Goal: Information Seeking & Learning: Learn about a topic

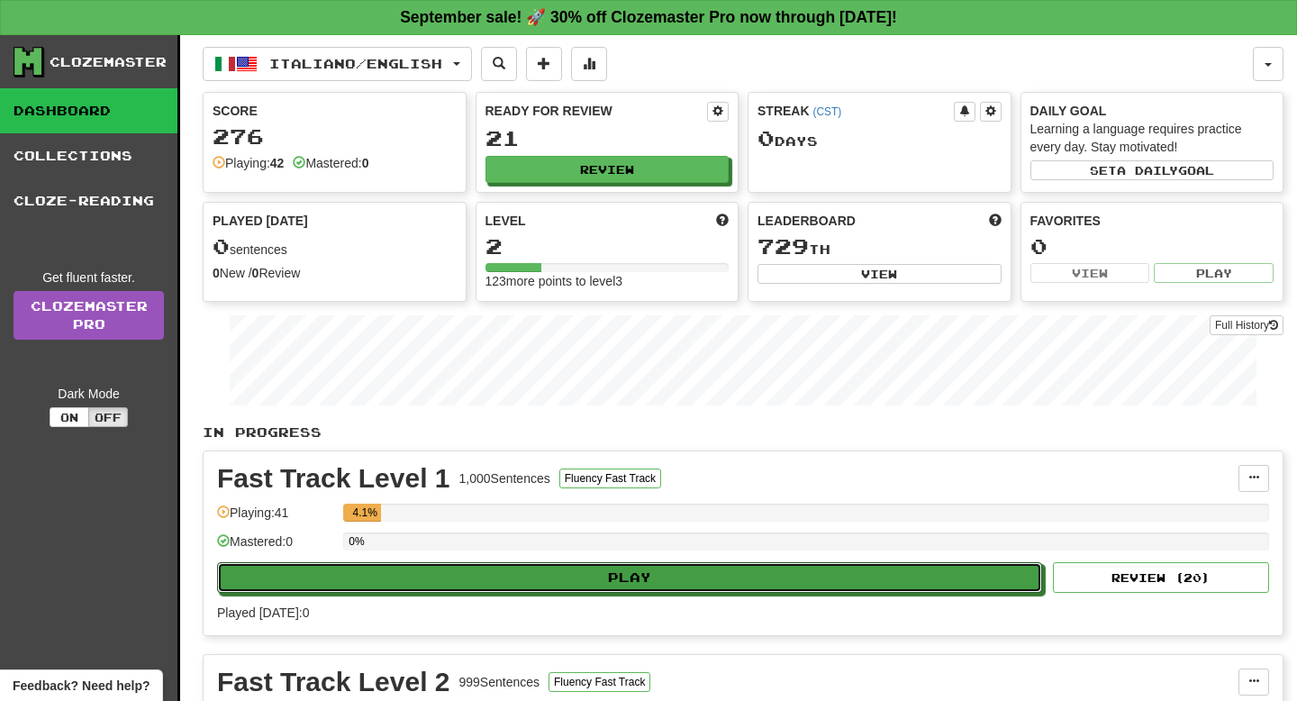
click at [705, 578] on button "Play" at bounding box center [629, 577] width 825 height 31
select select "**"
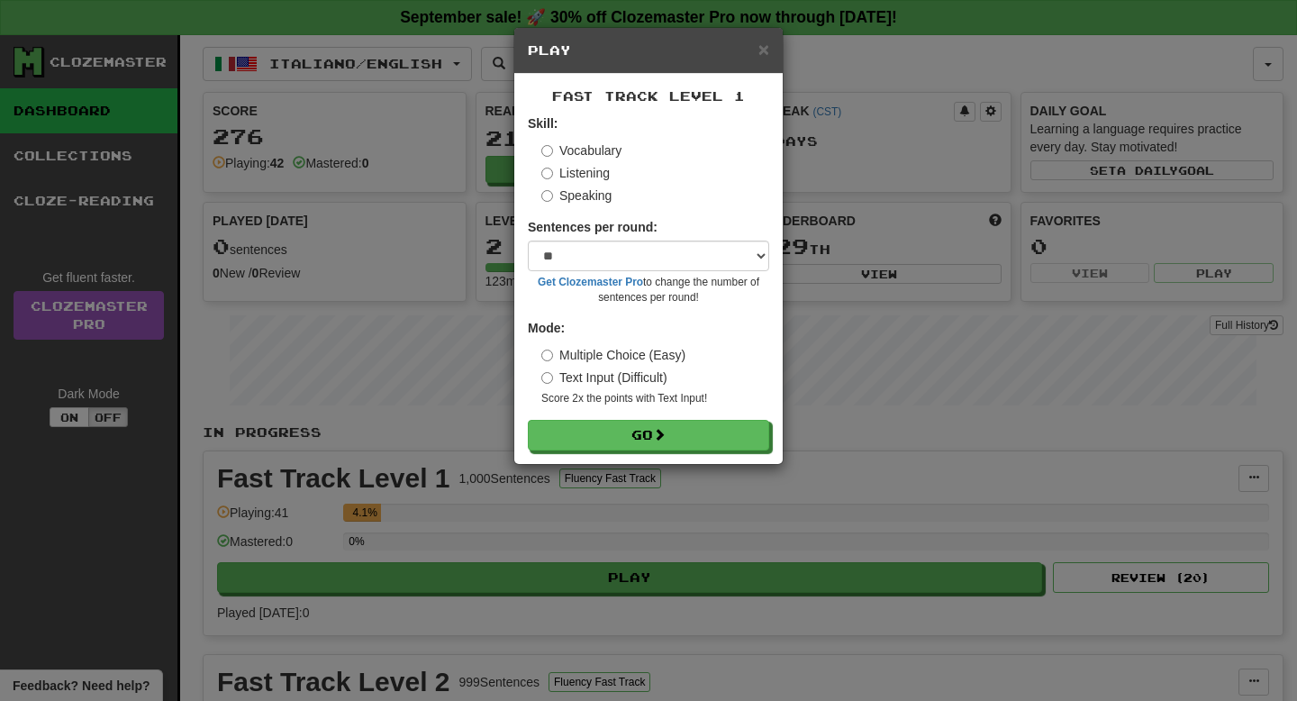
click at [602, 194] on label "Speaking" at bounding box center [576, 195] width 70 height 18
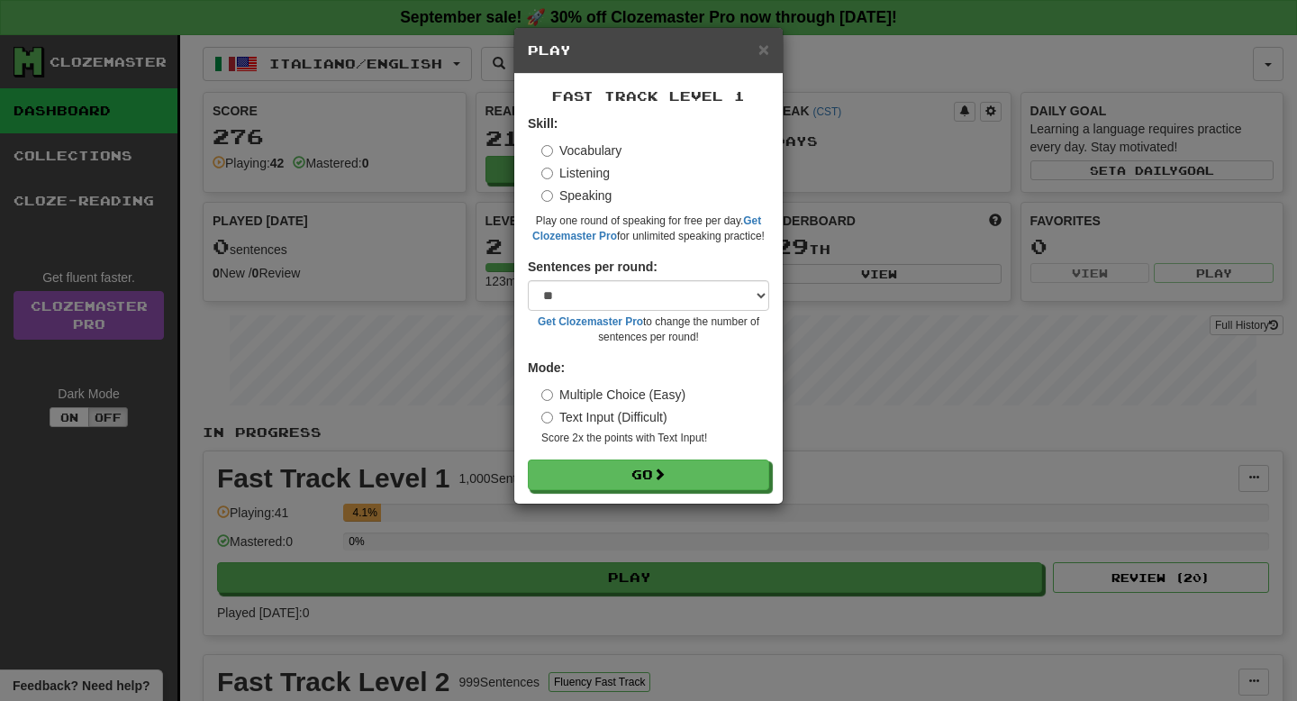
click at [609, 152] on label "Vocabulary" at bounding box center [581, 150] width 80 height 18
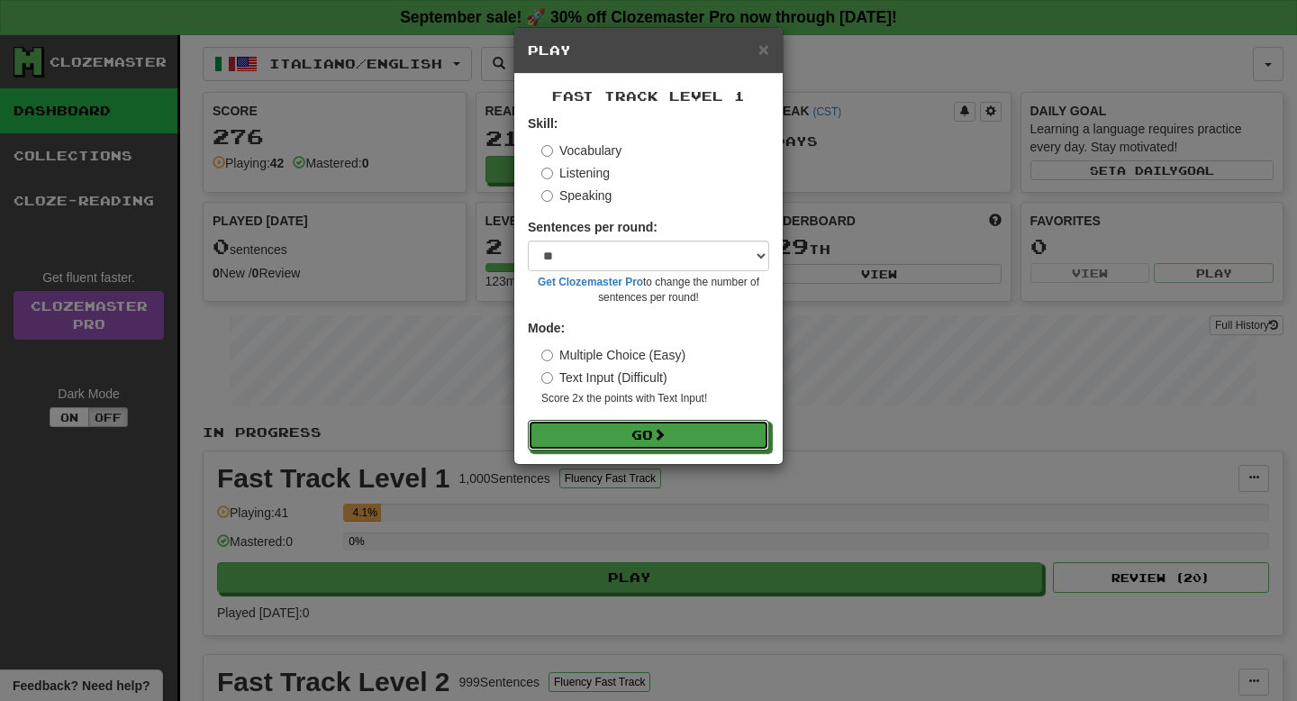
click at [724, 438] on button "Go" at bounding box center [648, 435] width 241 height 31
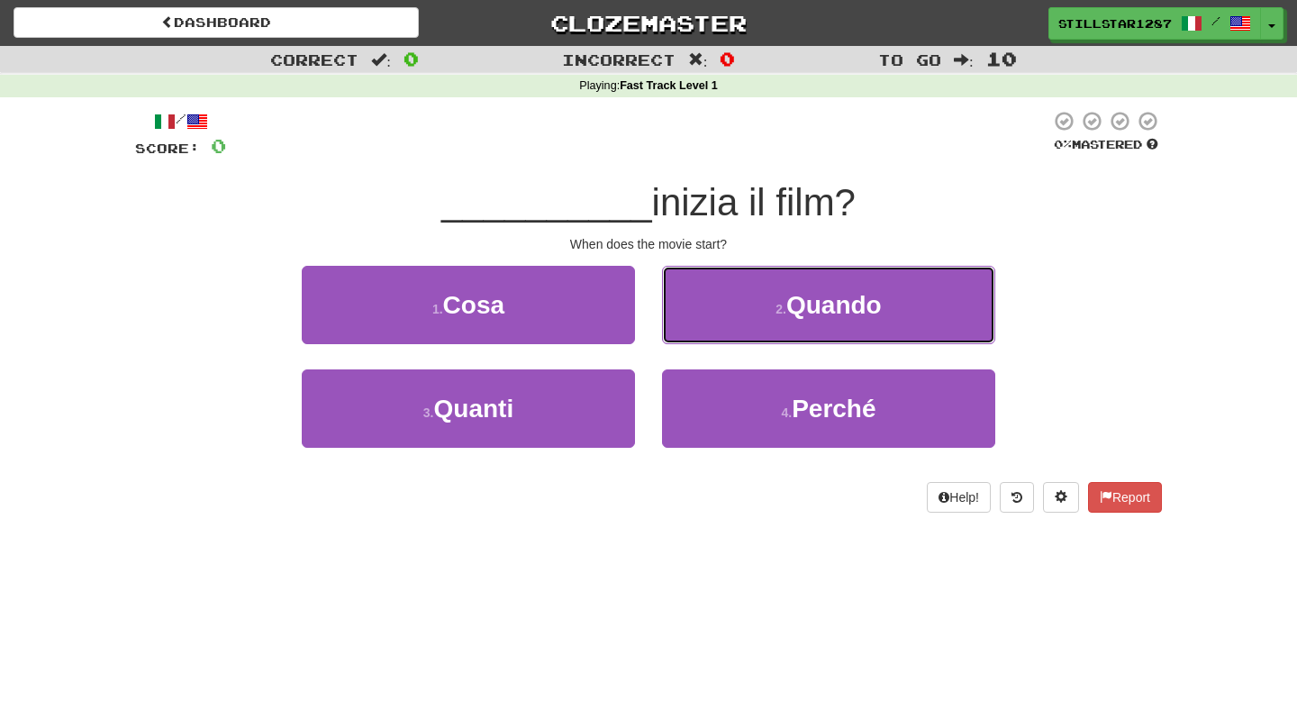
click at [844, 333] on button "2 . Quando" at bounding box center [828, 305] width 333 height 78
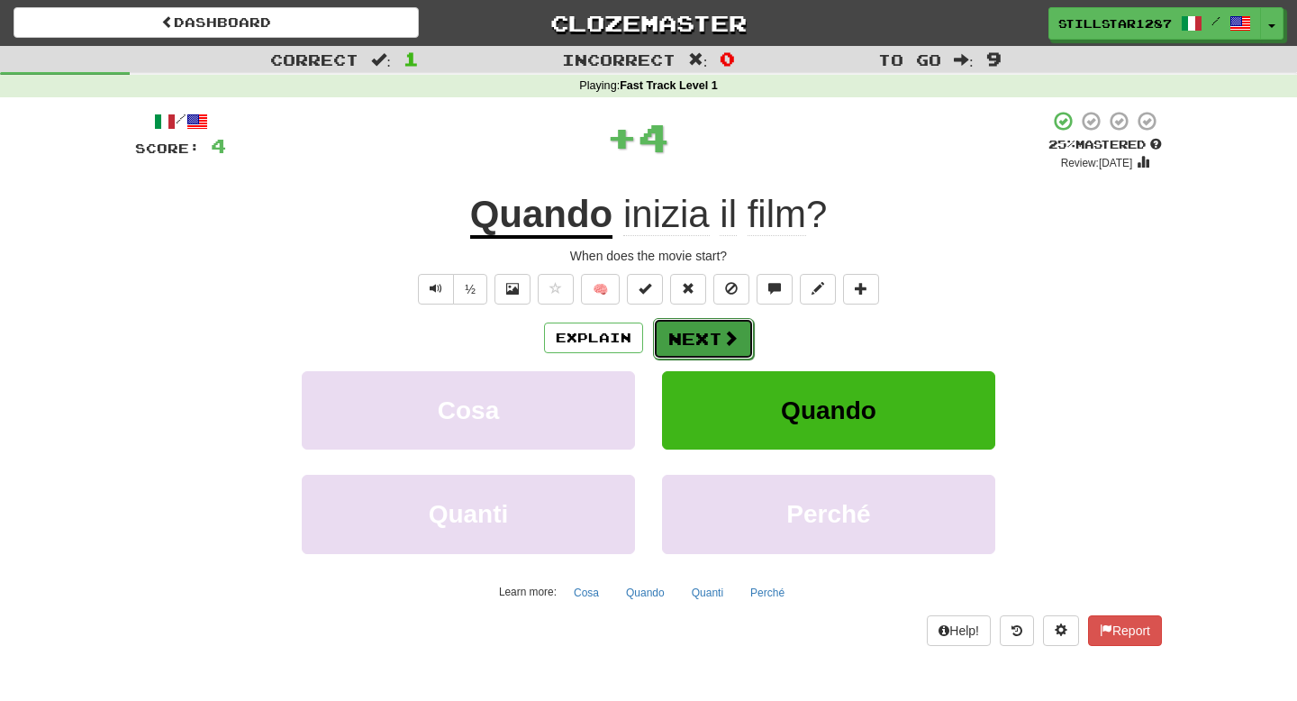
drag, startPoint x: 0, startPoint y: 0, endPoint x: 725, endPoint y: 342, distance: 801.6
click at [725, 342] on span at bounding box center [730, 338] width 16 height 16
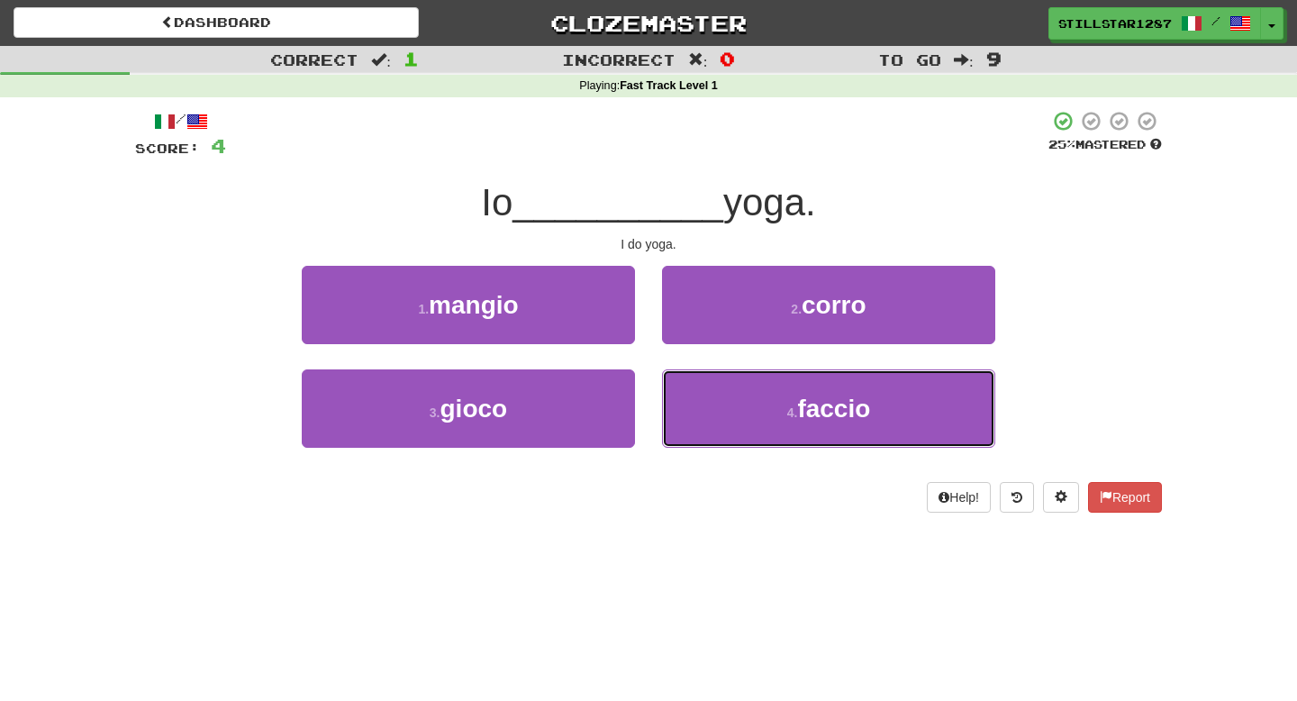
click at [719, 386] on button "4 . faccio" at bounding box center [828, 408] width 333 height 78
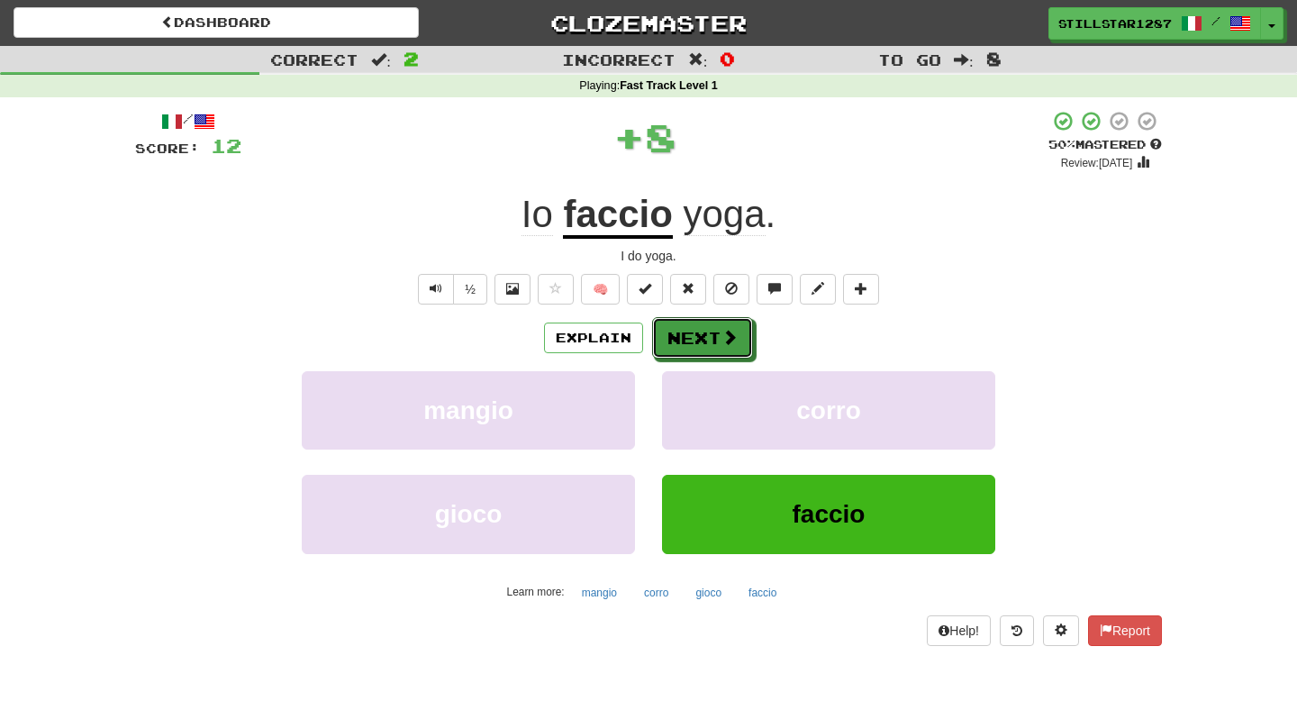
click at [726, 343] on span at bounding box center [729, 337] width 16 height 16
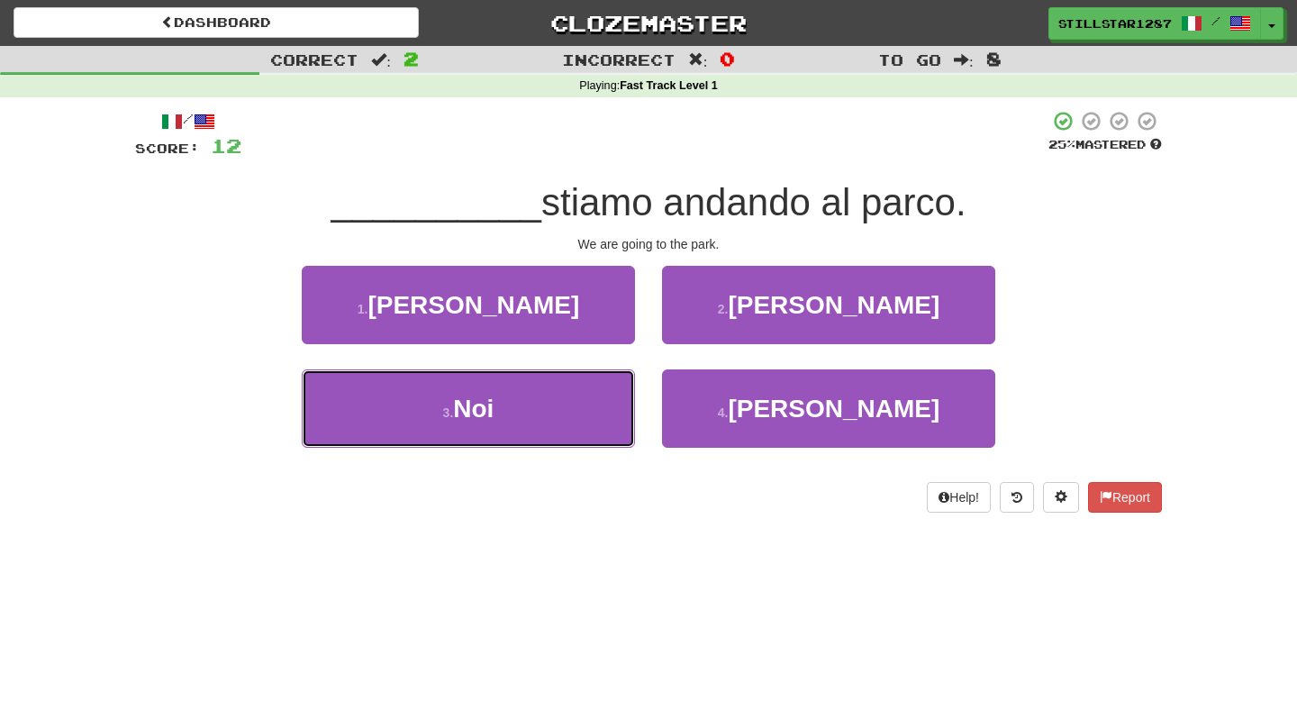
click at [603, 396] on button "3 . [GEOGRAPHIC_DATA]" at bounding box center [468, 408] width 333 height 78
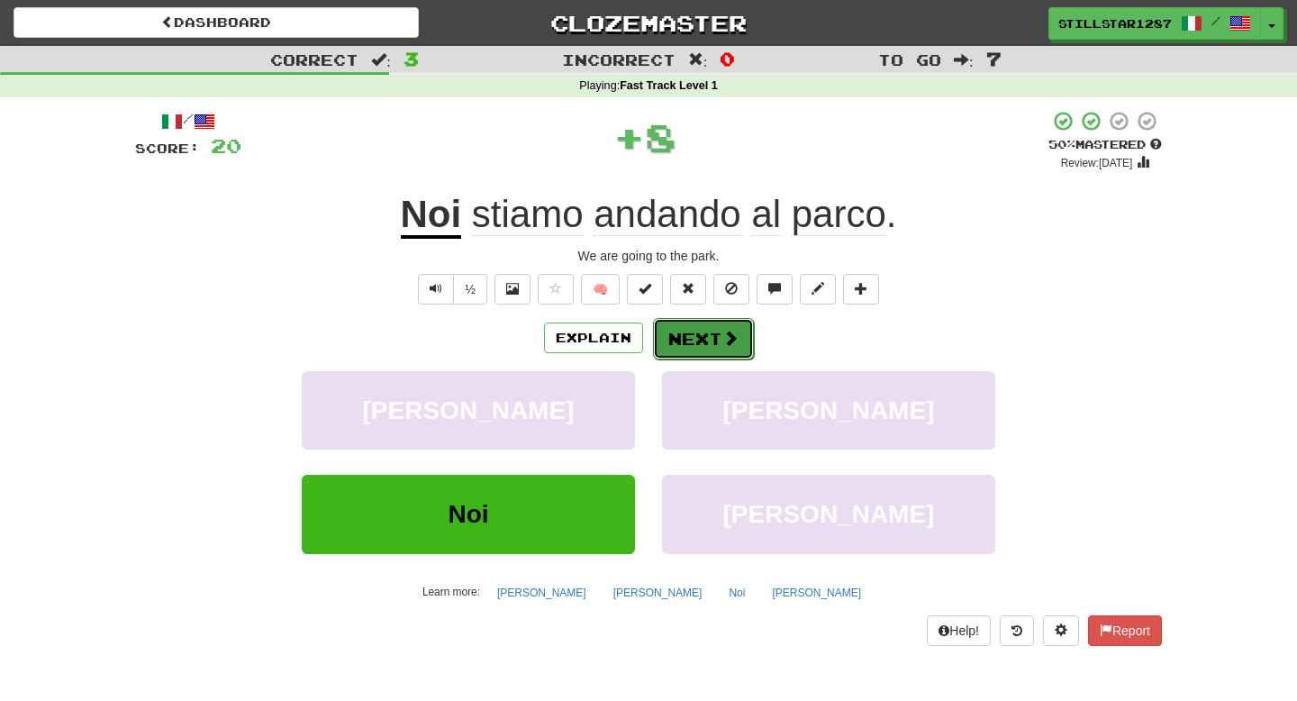
drag, startPoint x: 725, startPoint y: 342, endPoint x: 703, endPoint y: 343, distance: 21.6
click at [703, 343] on button "Next" at bounding box center [703, 338] width 101 height 41
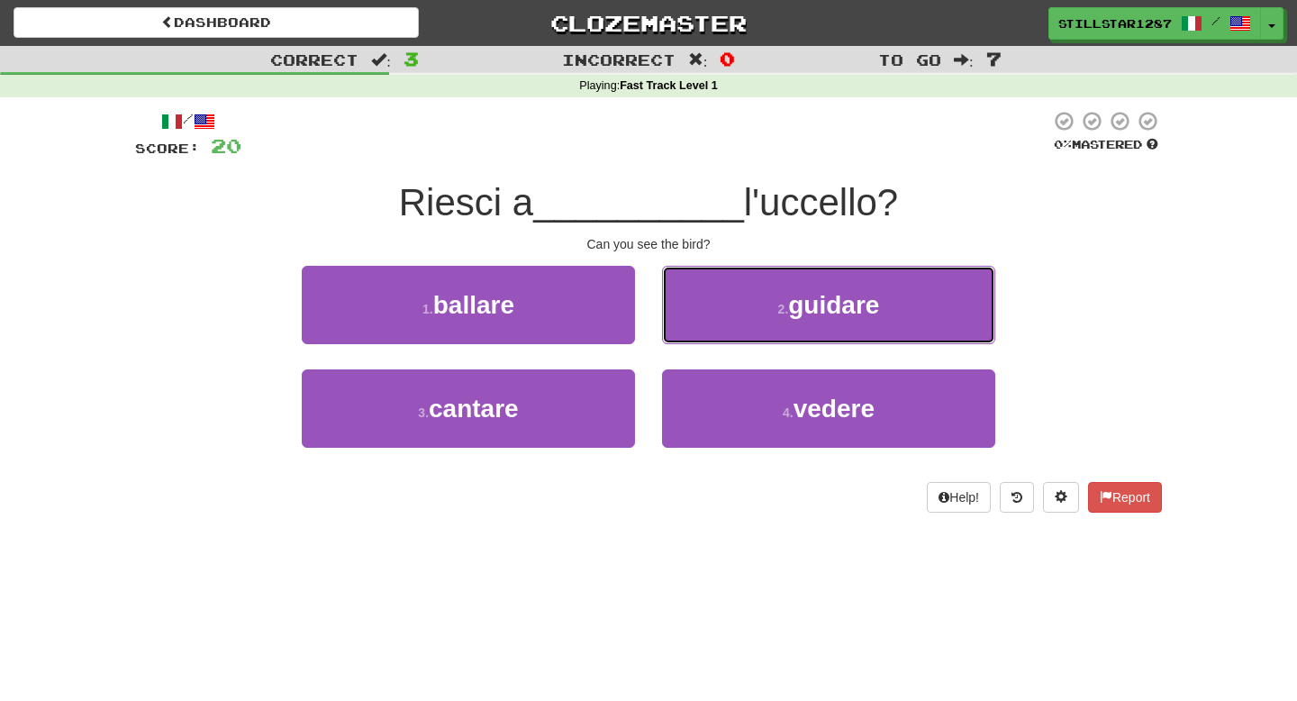
click at [808, 311] on span "guidare" at bounding box center [833, 305] width 91 height 28
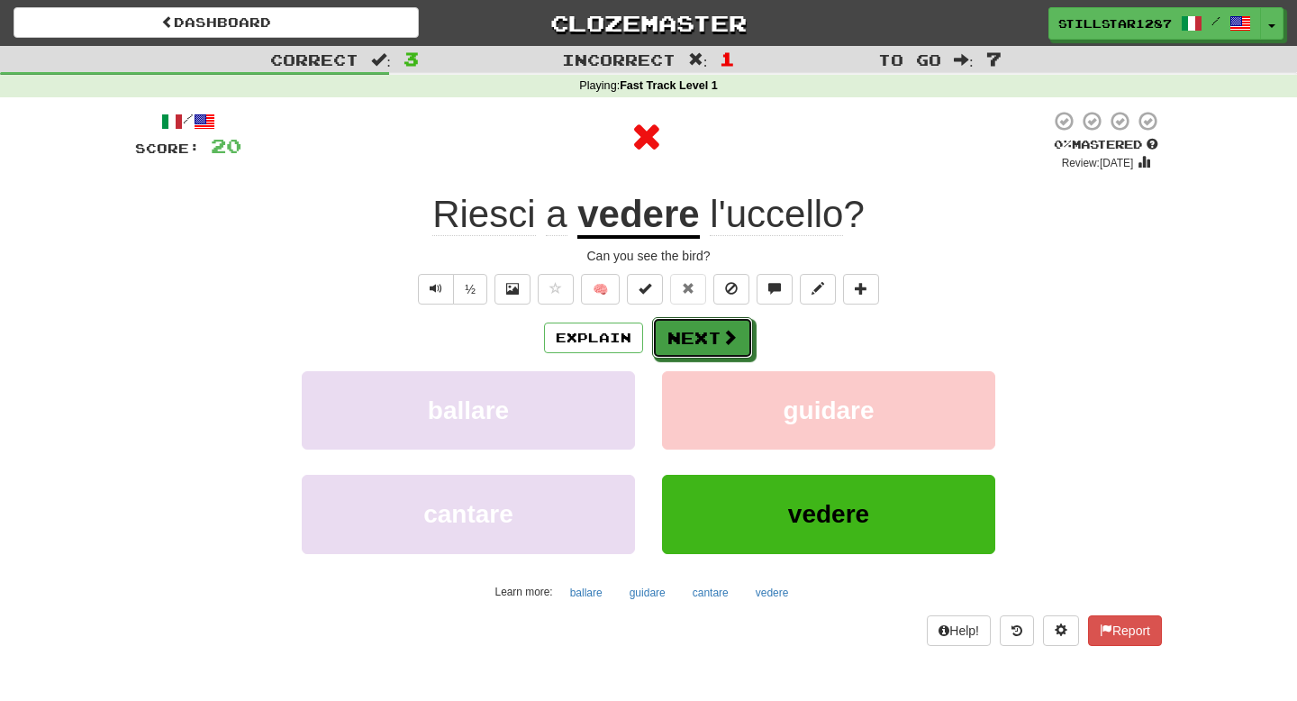
click at [720, 348] on button "Next" at bounding box center [702, 337] width 101 height 41
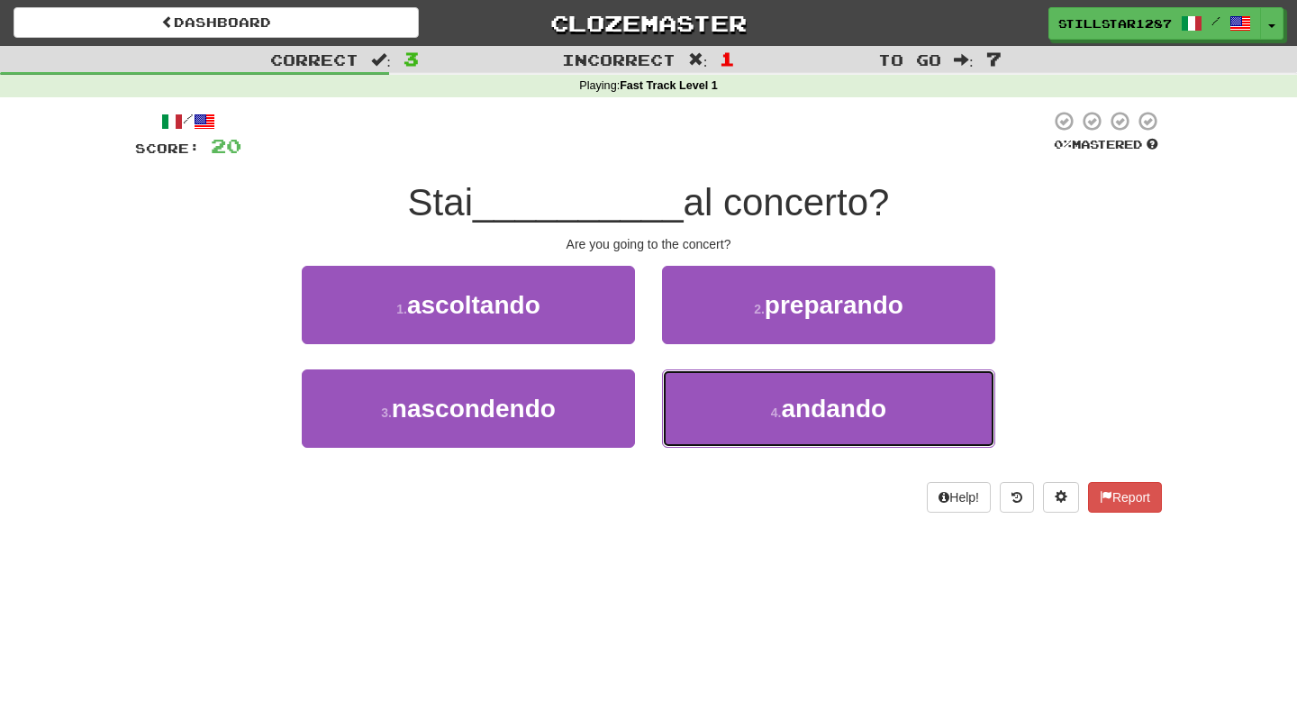
click at [771, 414] on small "4 ." at bounding box center [776, 412] width 11 height 14
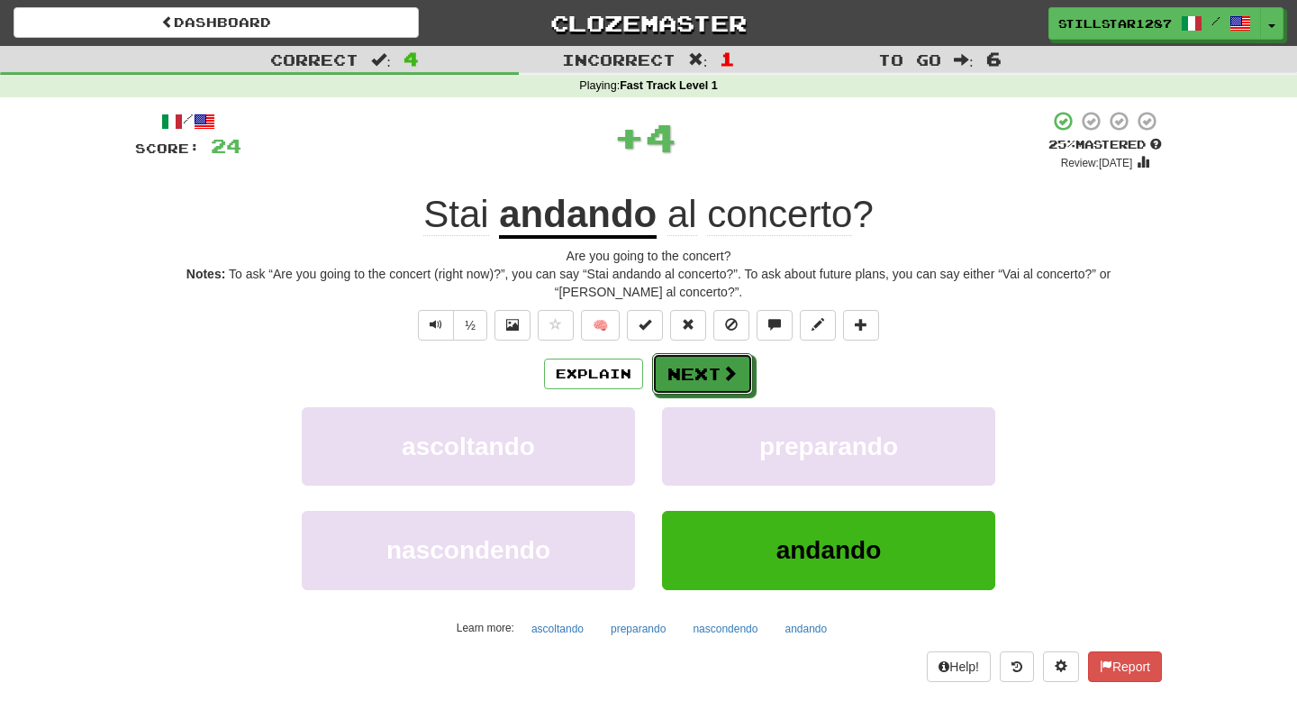
click at [736, 356] on button "Next" at bounding box center [702, 373] width 101 height 41
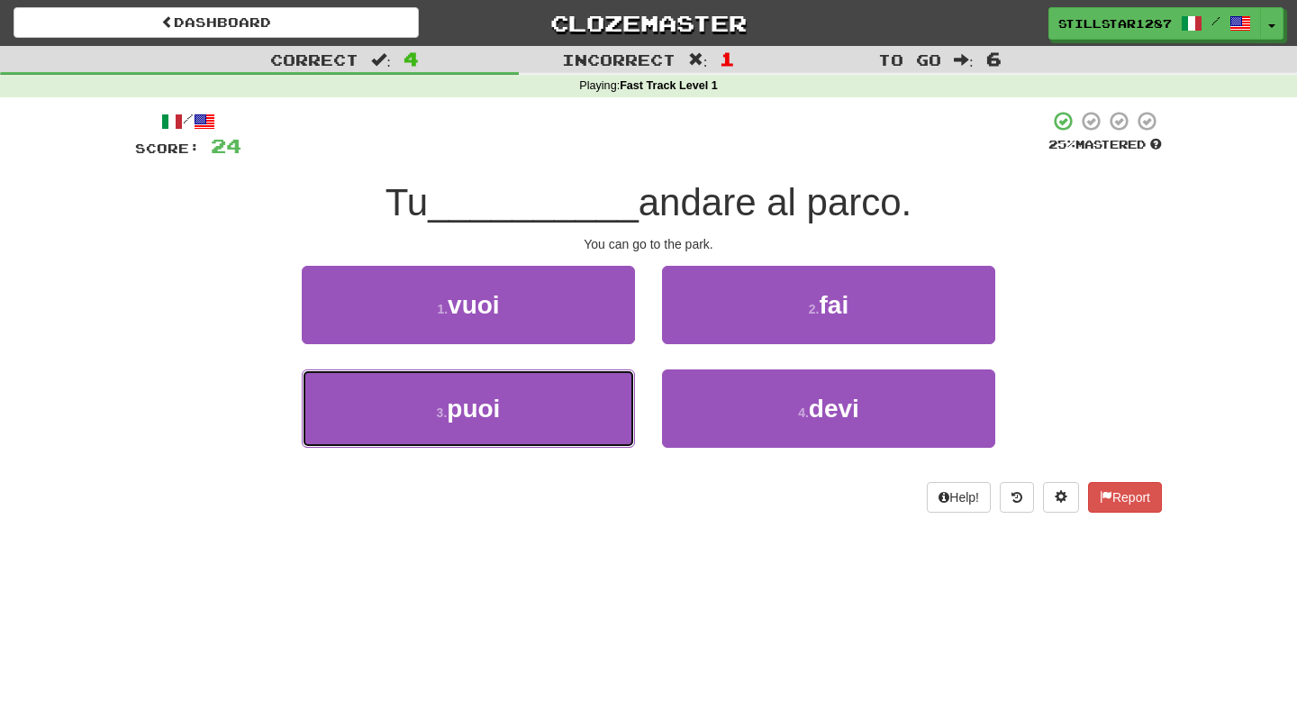
click at [550, 417] on button "3 . puoi" at bounding box center [468, 408] width 333 height 78
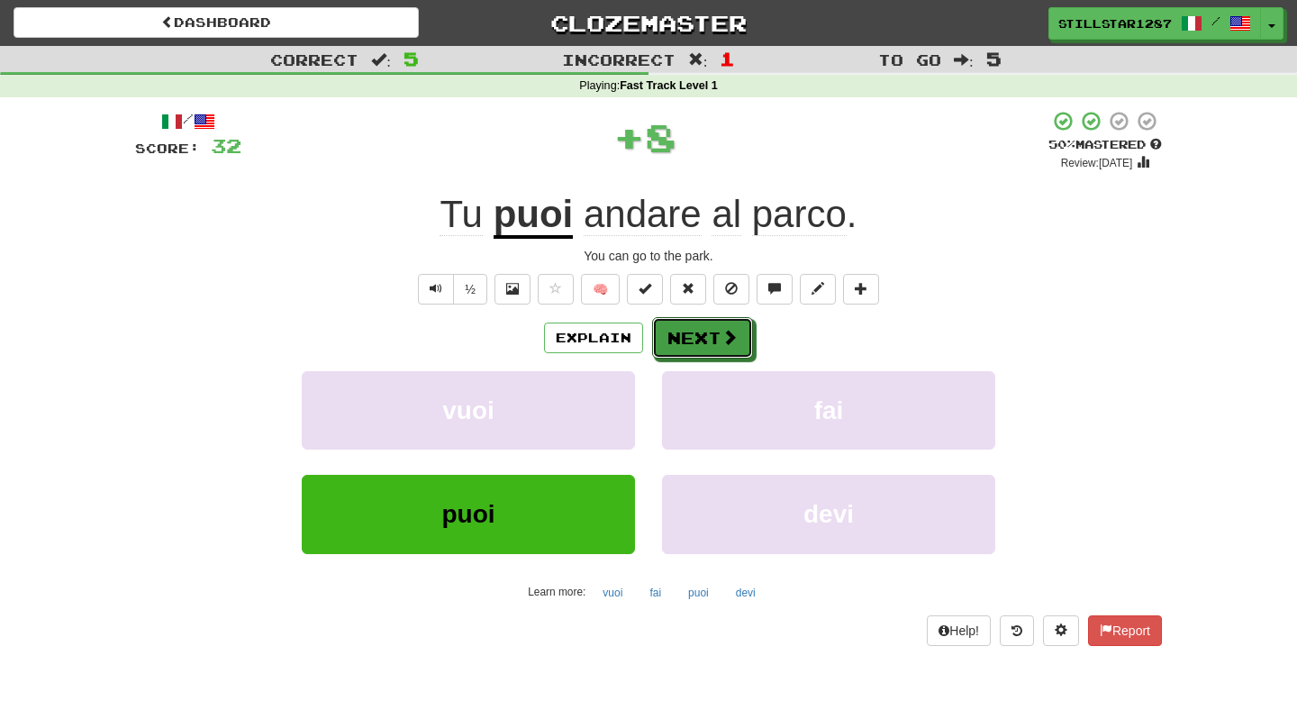
click at [715, 342] on button "Next" at bounding box center [702, 337] width 101 height 41
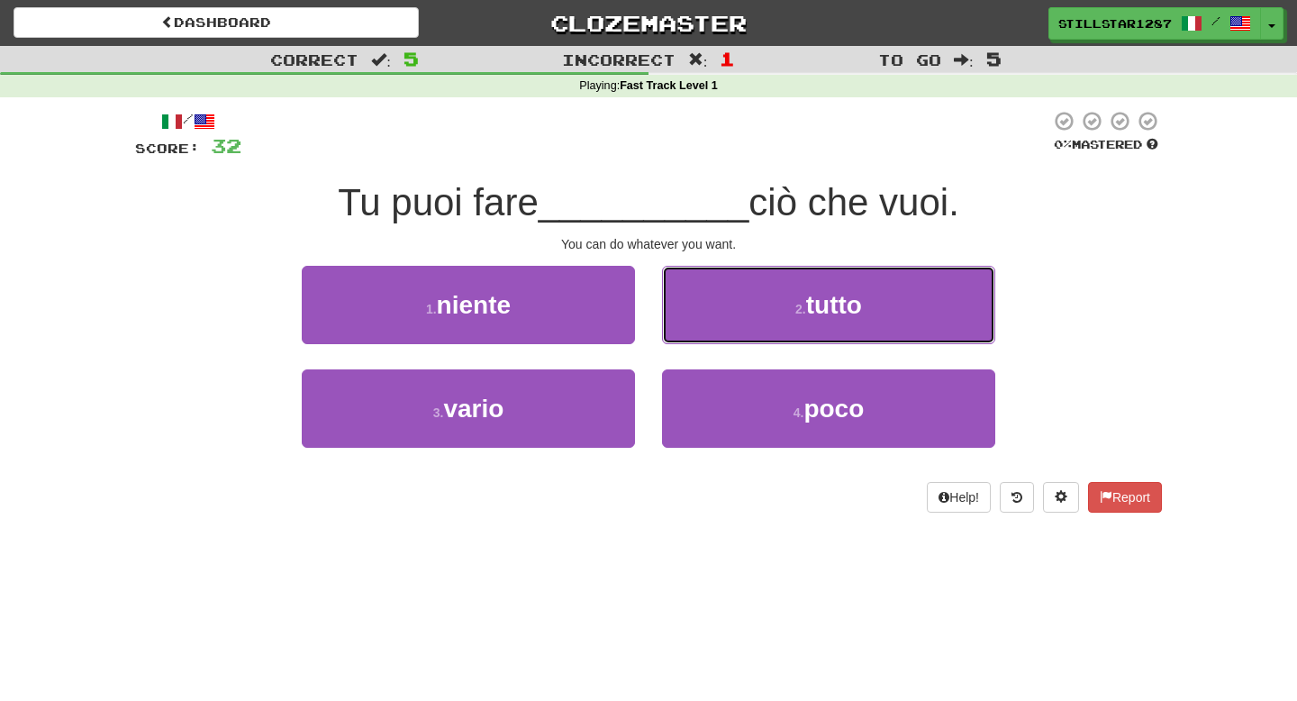
click at [807, 308] on span "tutto" at bounding box center [834, 305] width 56 height 28
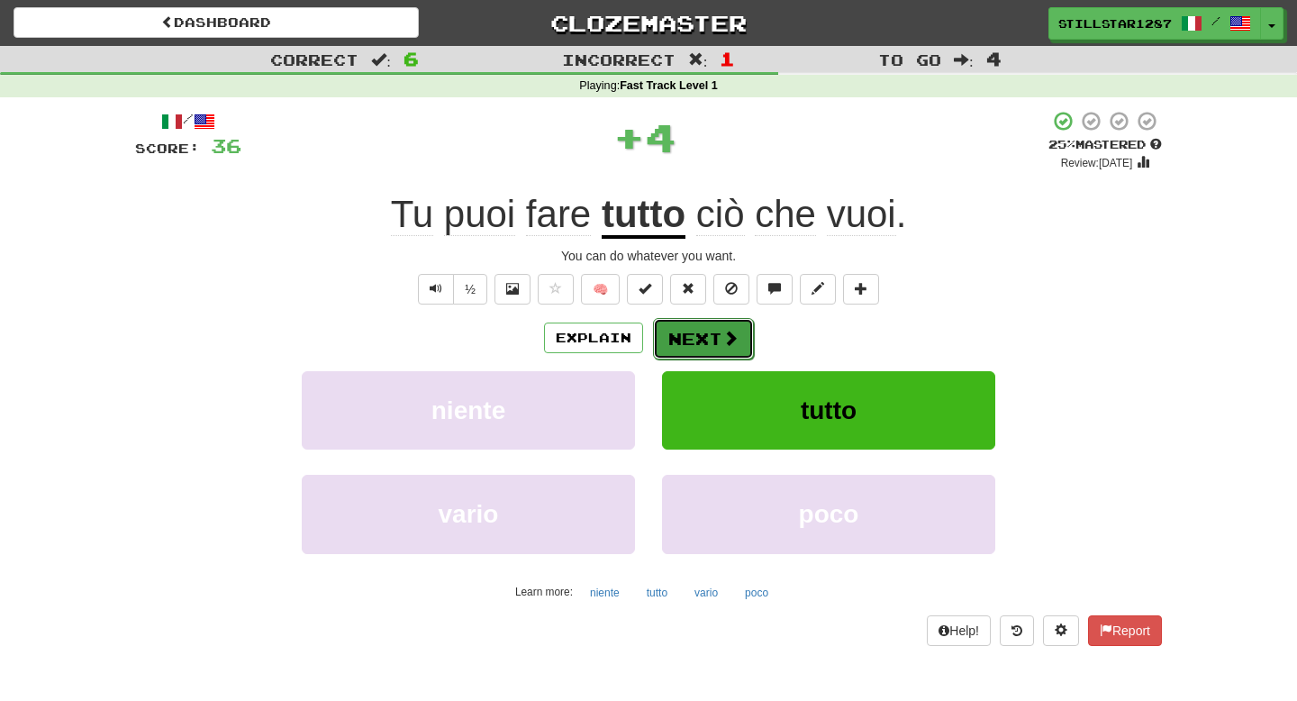
drag, startPoint x: 703, startPoint y: 343, endPoint x: 701, endPoint y: 331, distance: 11.8
click at [701, 331] on button "Next" at bounding box center [703, 338] width 101 height 41
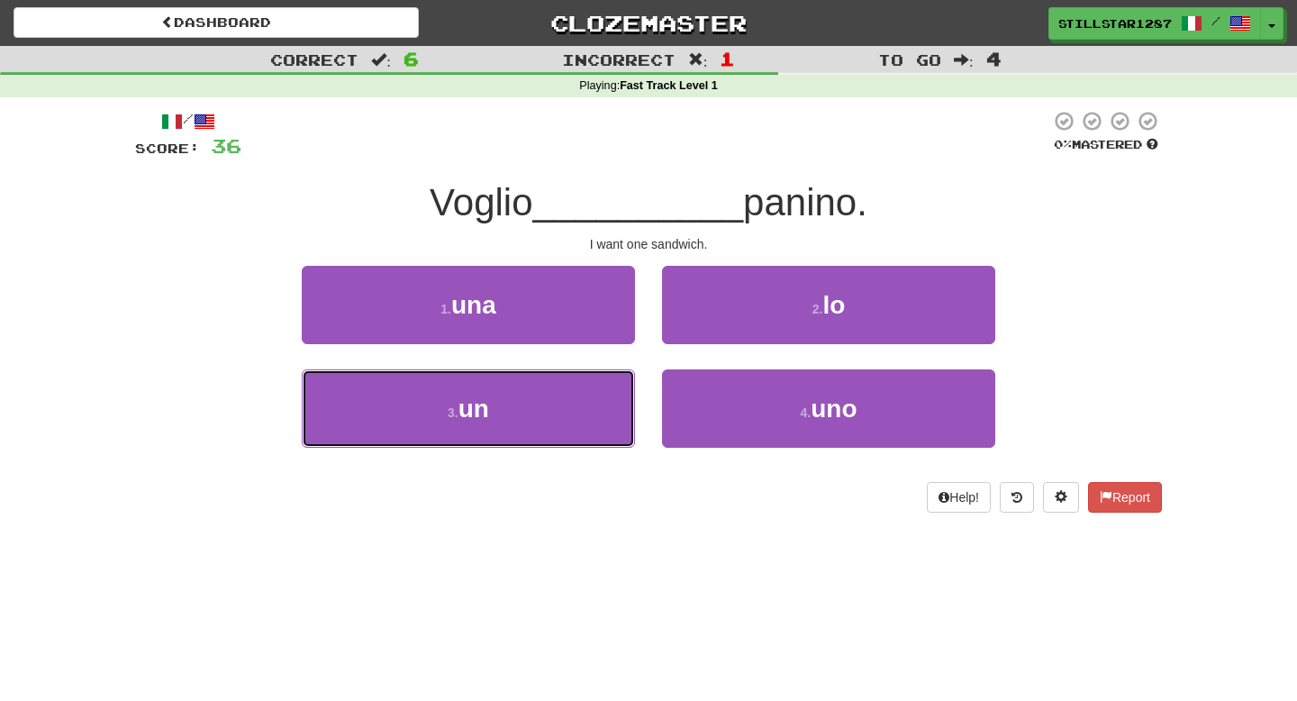
click at [587, 429] on button "3 . un" at bounding box center [468, 408] width 333 height 78
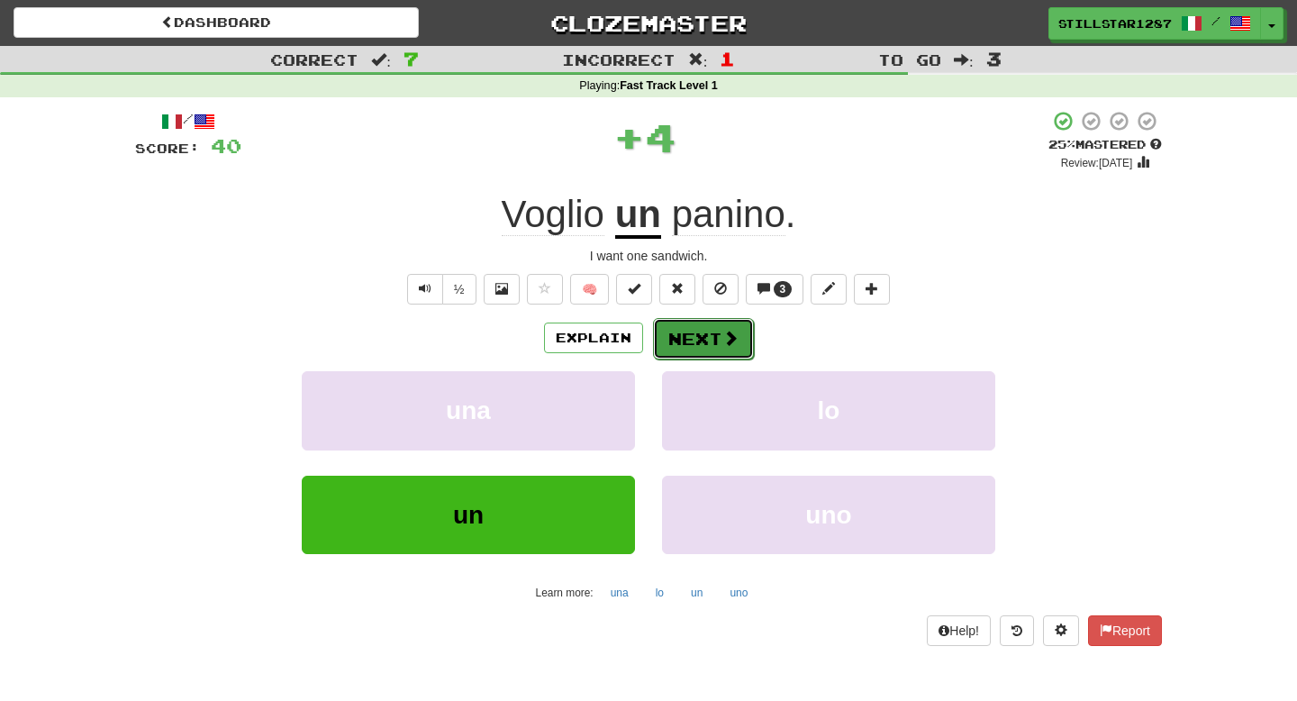
drag, startPoint x: 701, startPoint y: 331, endPoint x: 714, endPoint y: 348, distance: 21.3
click at [714, 348] on button "Next" at bounding box center [703, 338] width 101 height 41
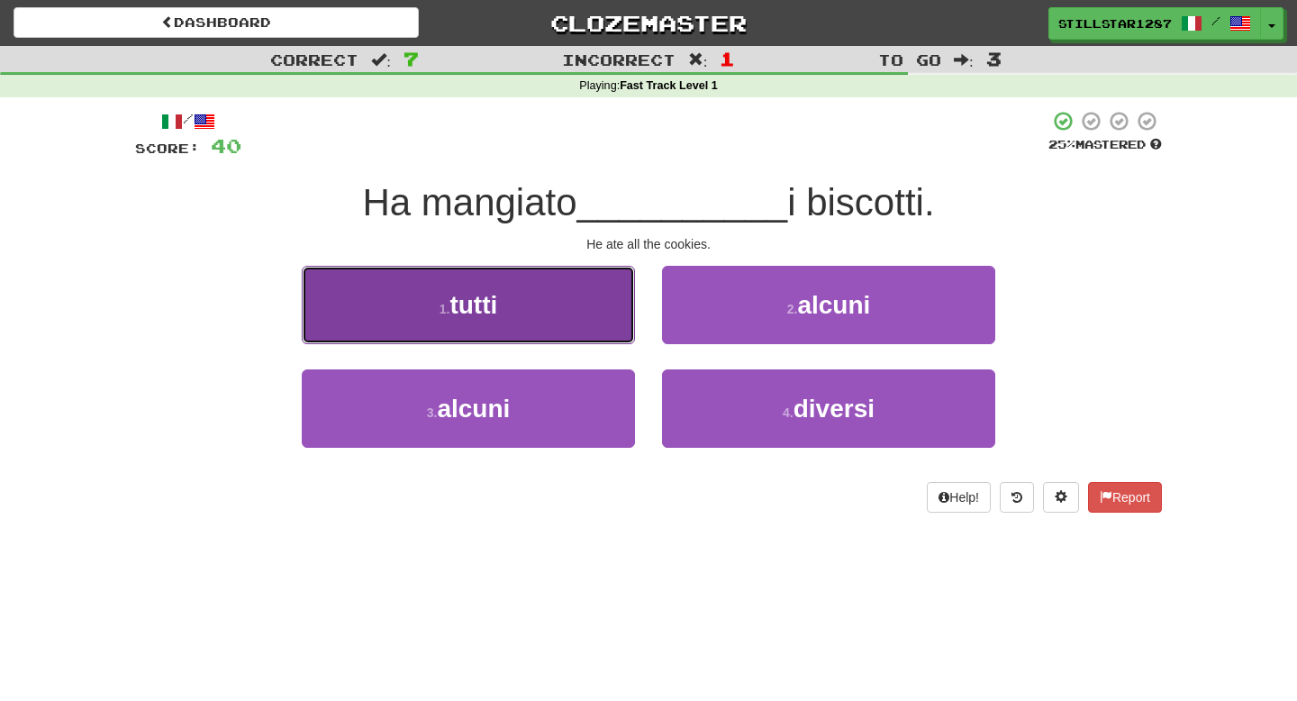
drag, startPoint x: 714, startPoint y: 348, endPoint x: 577, endPoint y: 321, distance: 139.5
click at [577, 321] on button "1 . tutti" at bounding box center [468, 305] width 333 height 78
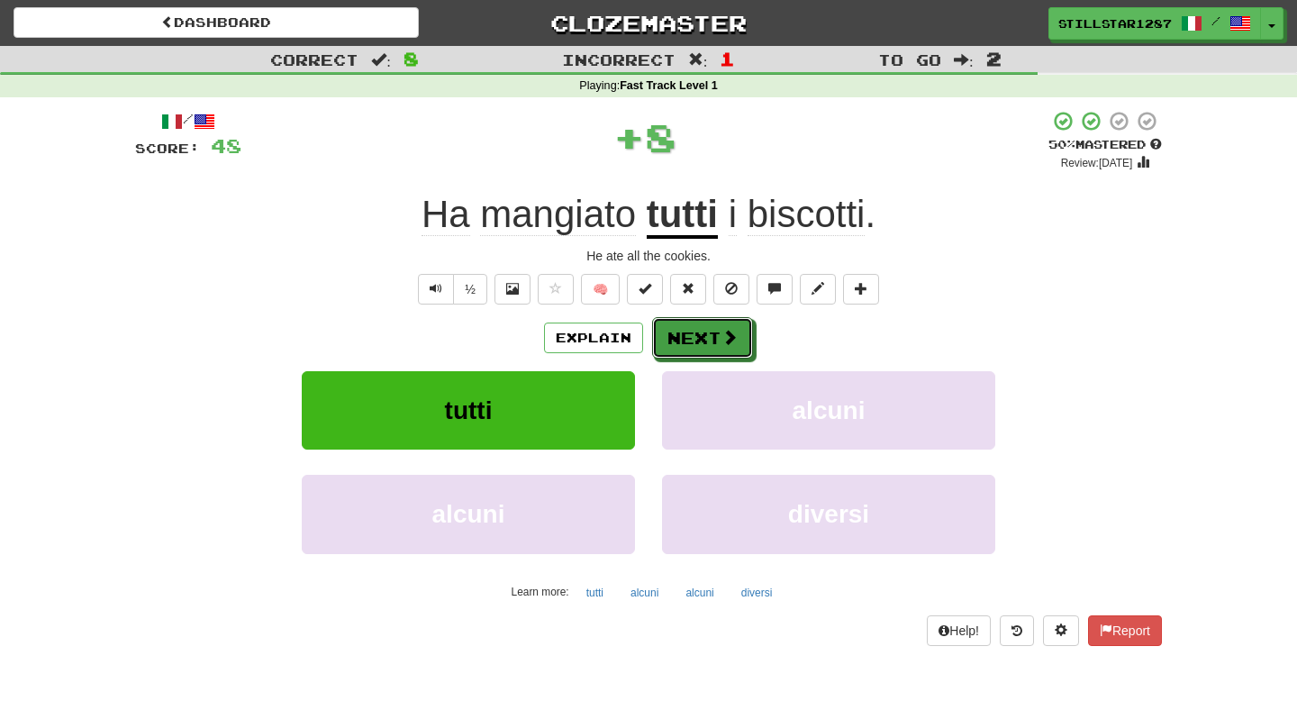
click at [737, 330] on button "Next" at bounding box center [702, 337] width 101 height 41
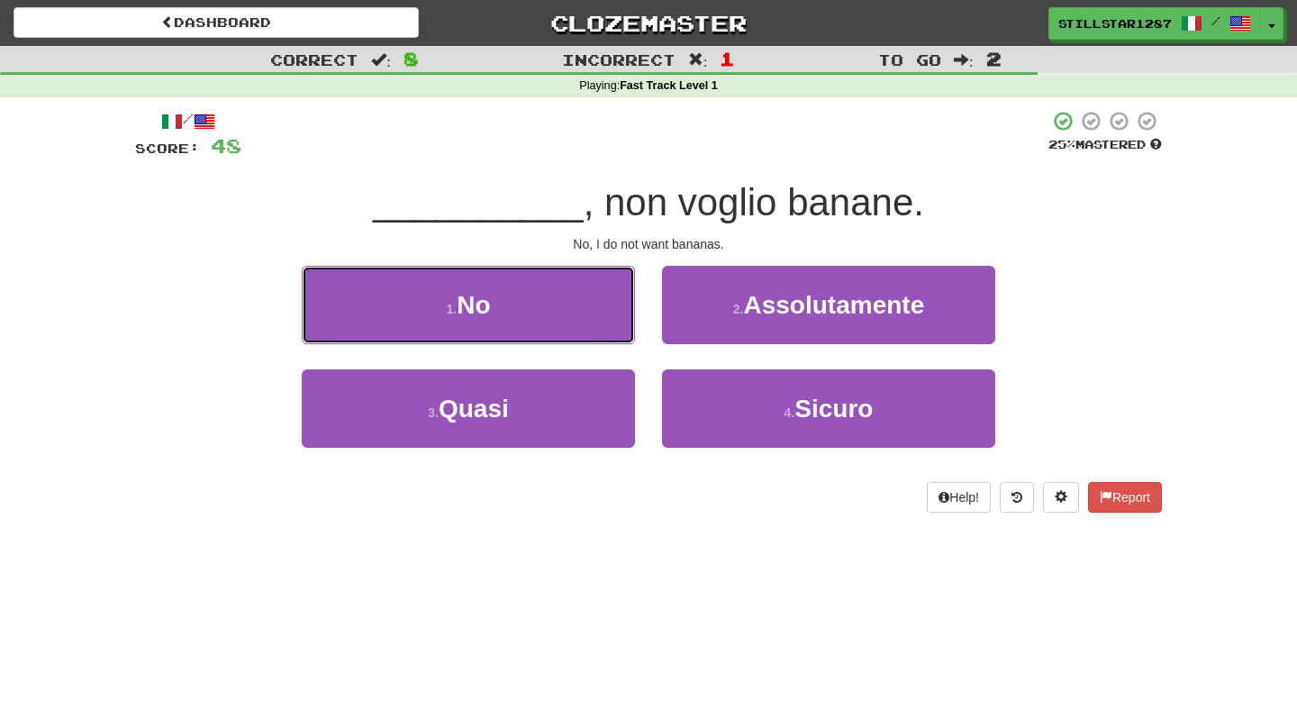
click at [548, 321] on button "1 . No" at bounding box center [468, 305] width 333 height 78
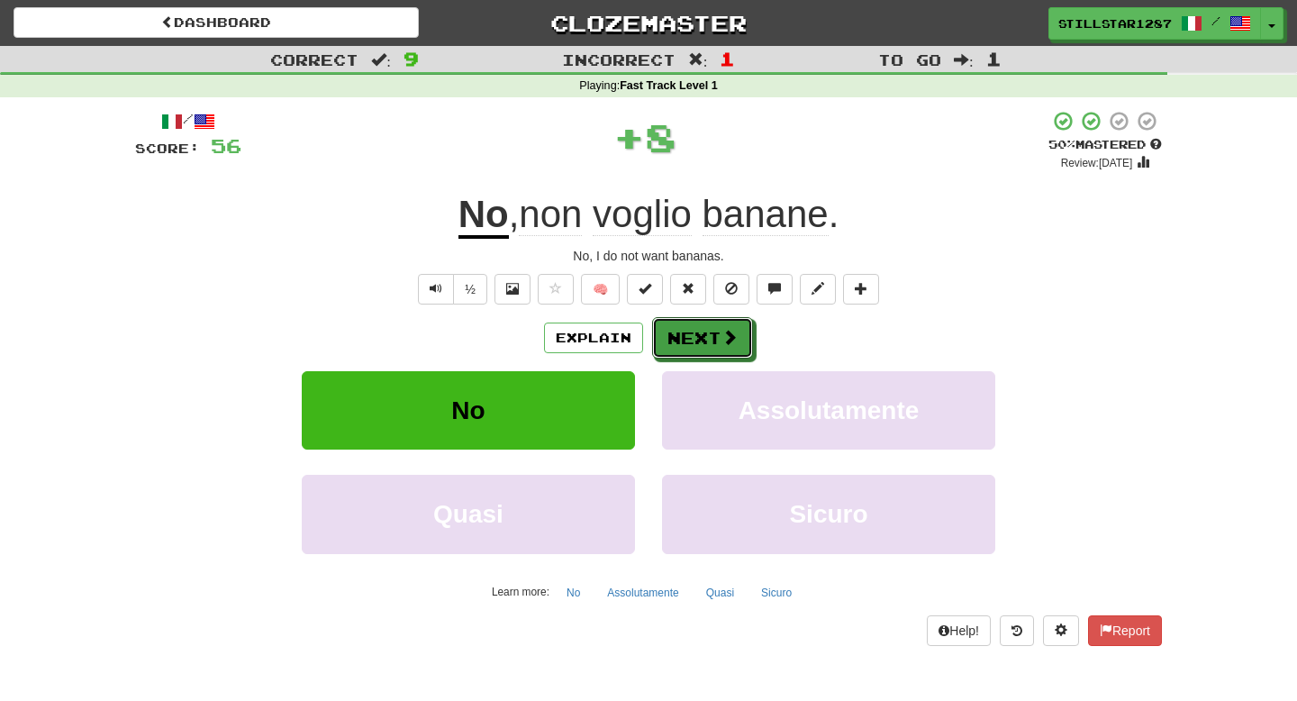
click at [709, 331] on button "Next" at bounding box center [702, 337] width 101 height 41
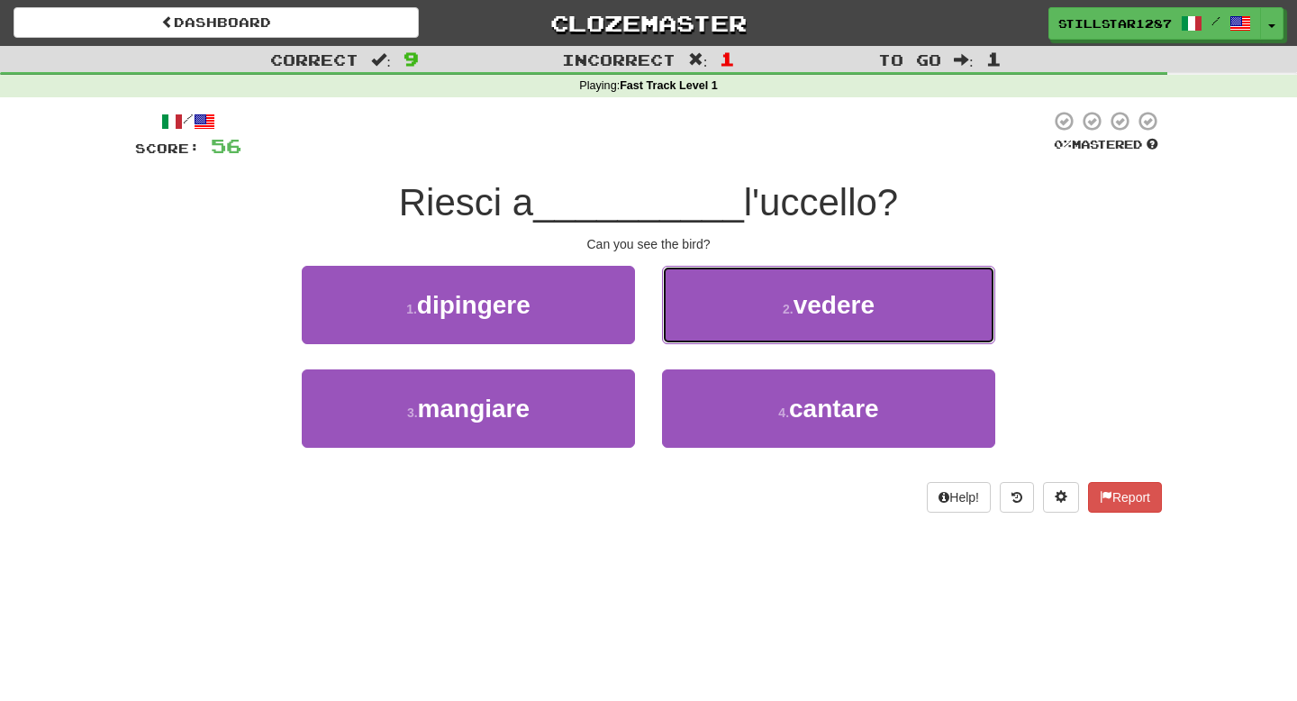
click at [770, 299] on button "2 . vedere" at bounding box center [828, 305] width 333 height 78
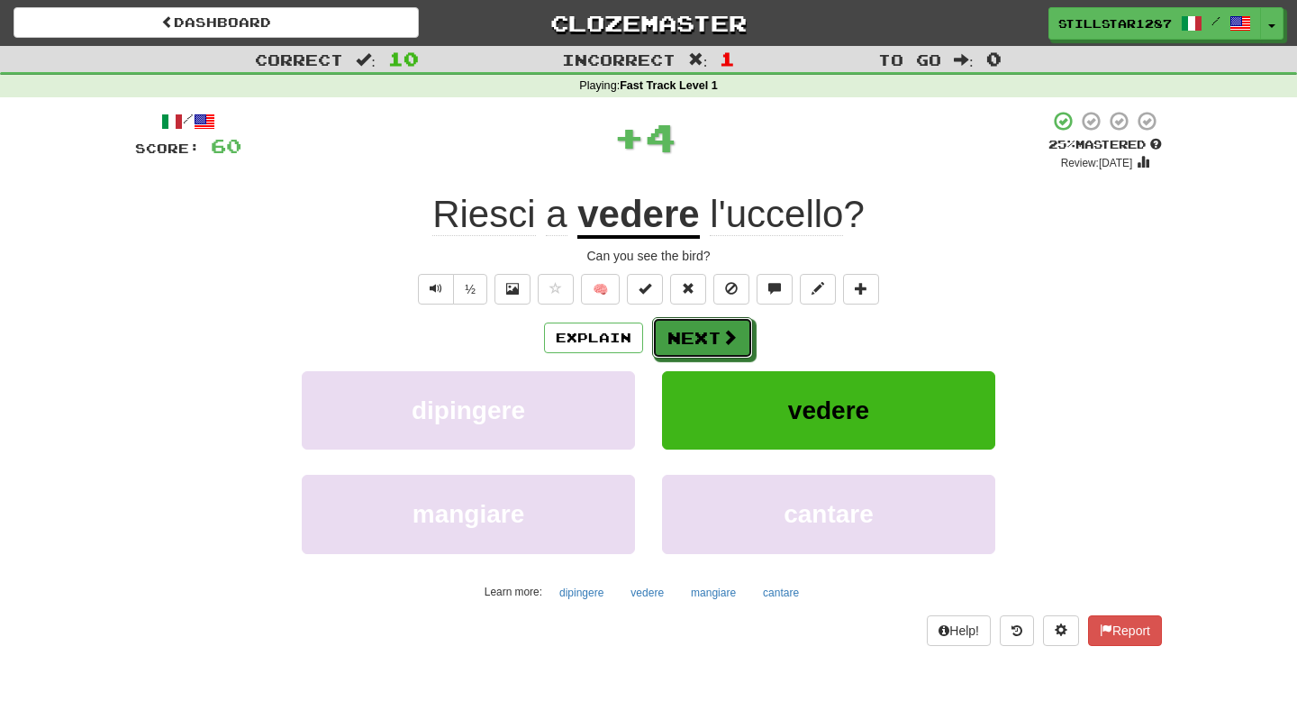
click at [699, 334] on button "Next" at bounding box center [702, 337] width 101 height 41
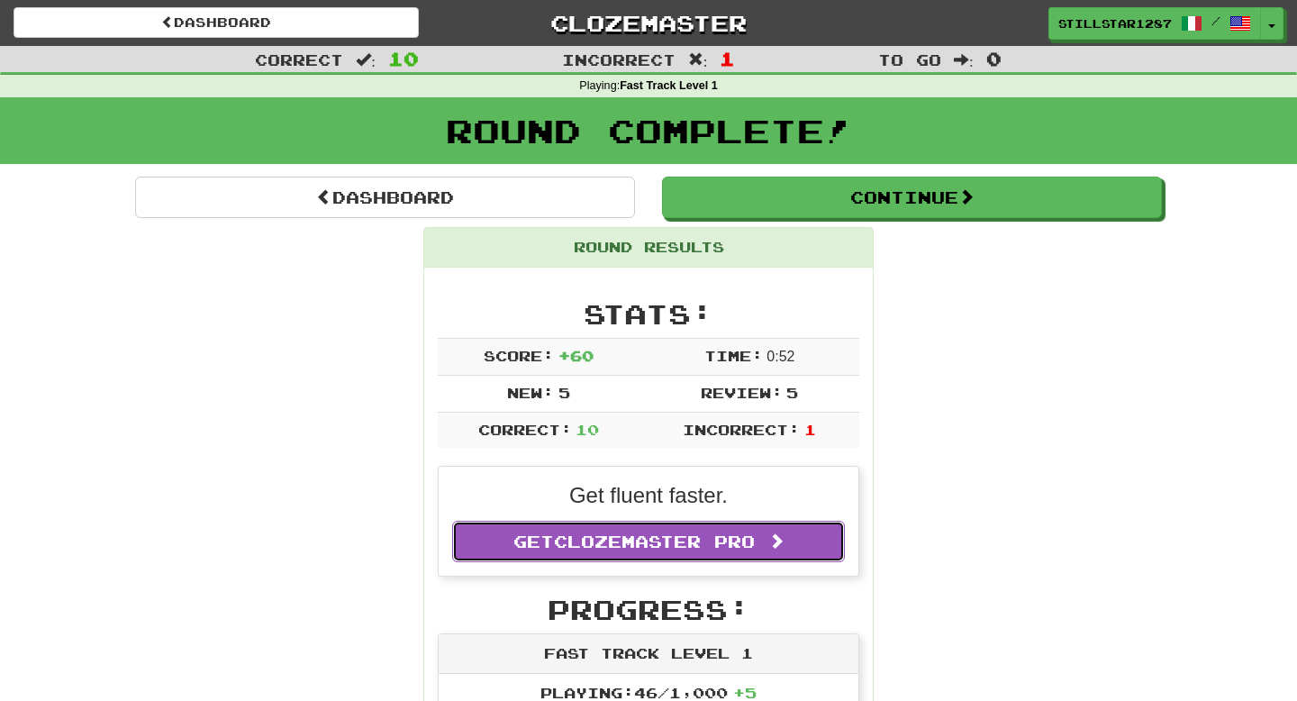
click at [693, 541] on span "Clozemaster Pro" at bounding box center [654, 541] width 201 height 20
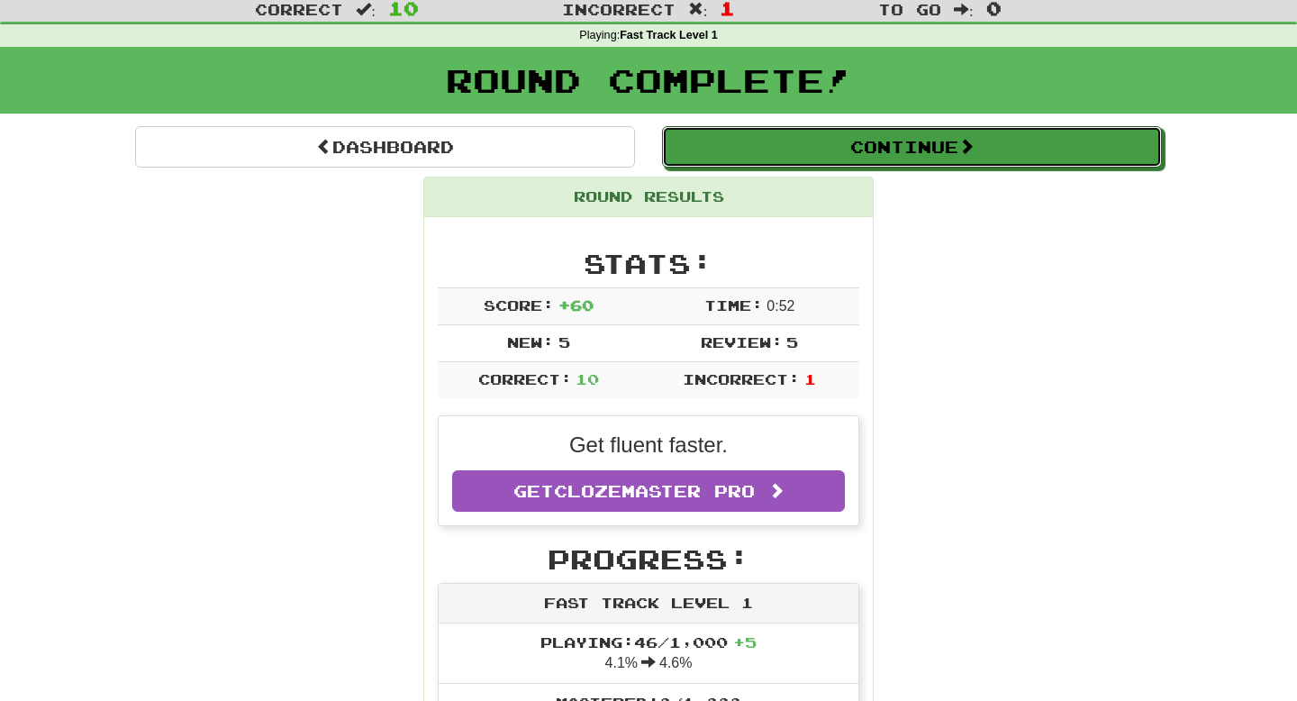
click at [974, 153] on span at bounding box center [966, 146] width 16 height 16
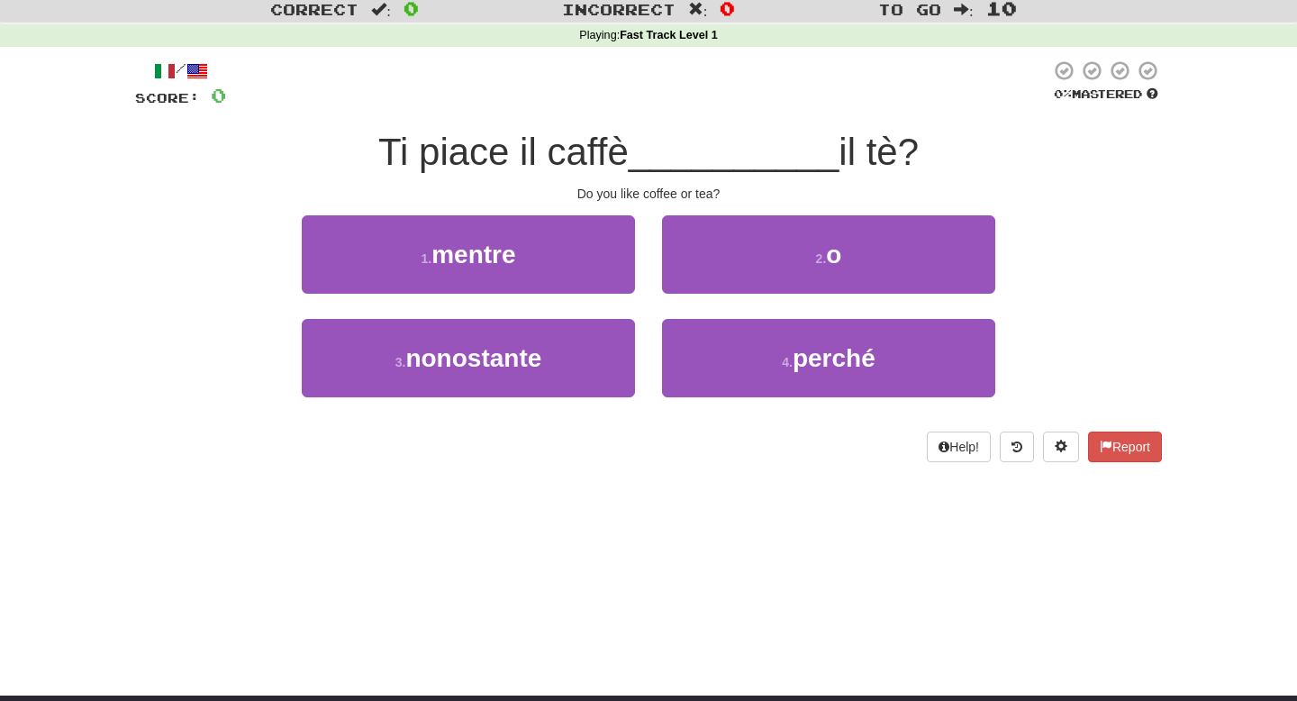
scroll to position [0, 0]
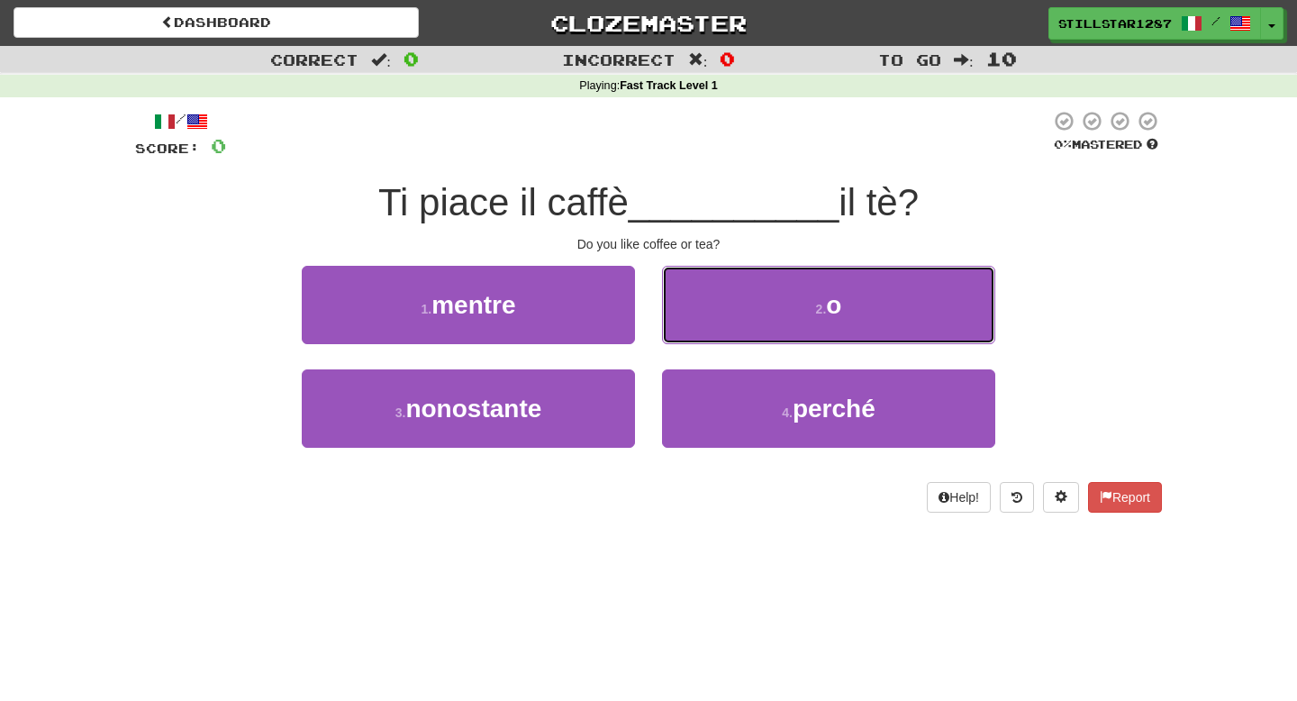
click at [791, 303] on button "2 . o" at bounding box center [828, 305] width 333 height 78
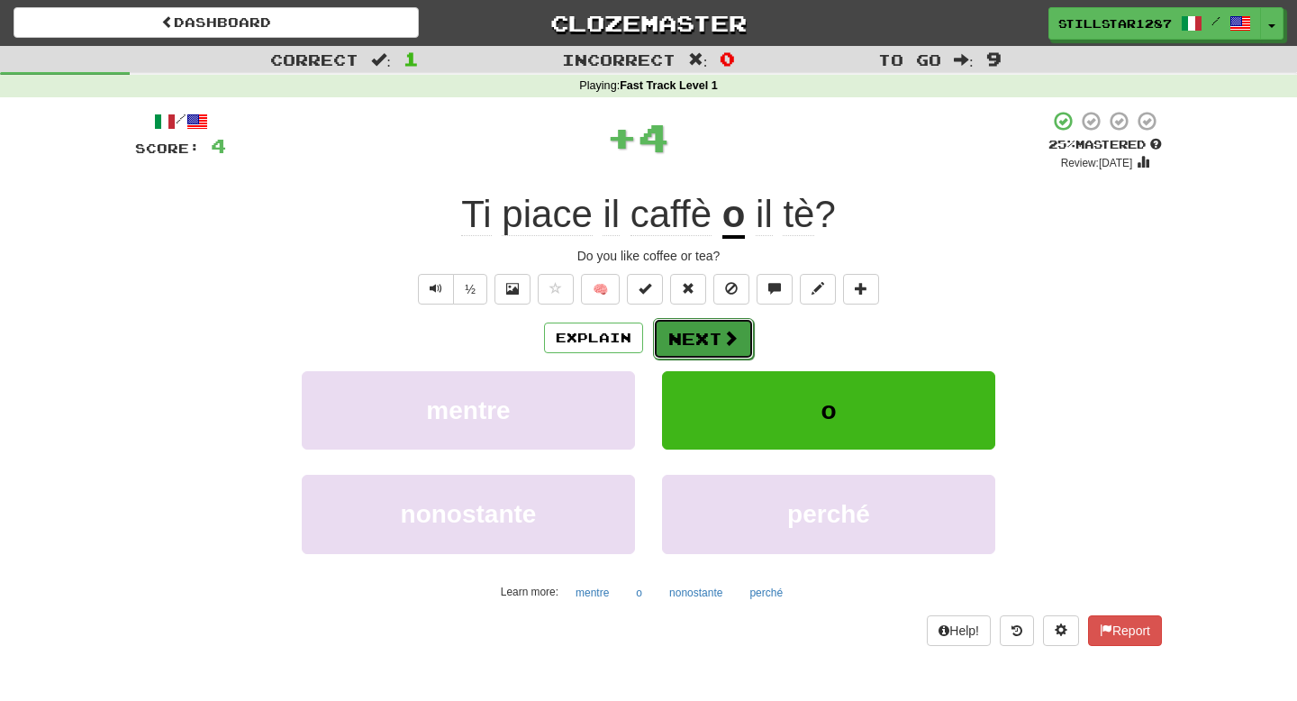
drag, startPoint x: 577, startPoint y: 321, endPoint x: 750, endPoint y: 326, distance: 172.9
click at [750, 326] on button "Next" at bounding box center [703, 338] width 101 height 41
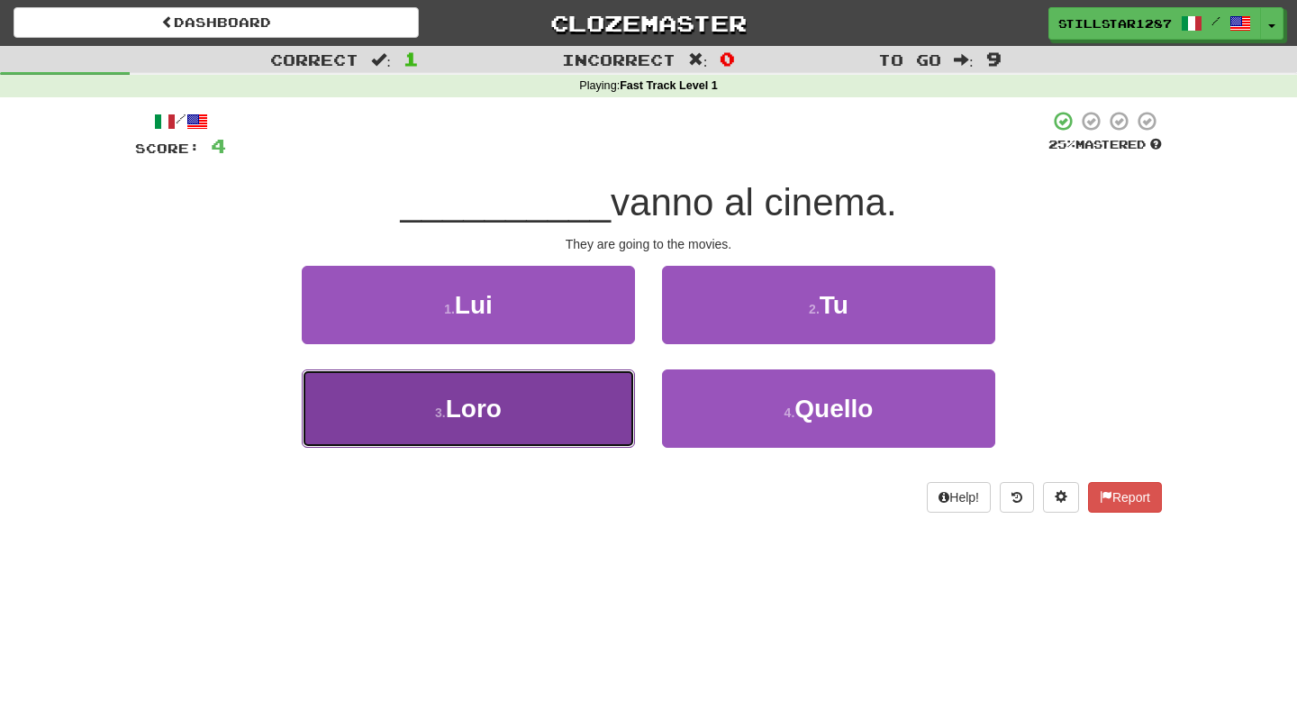
drag, startPoint x: 750, startPoint y: 326, endPoint x: 579, endPoint y: 417, distance: 193.8
click at [579, 417] on button "3 . [GEOGRAPHIC_DATA]" at bounding box center [468, 408] width 333 height 78
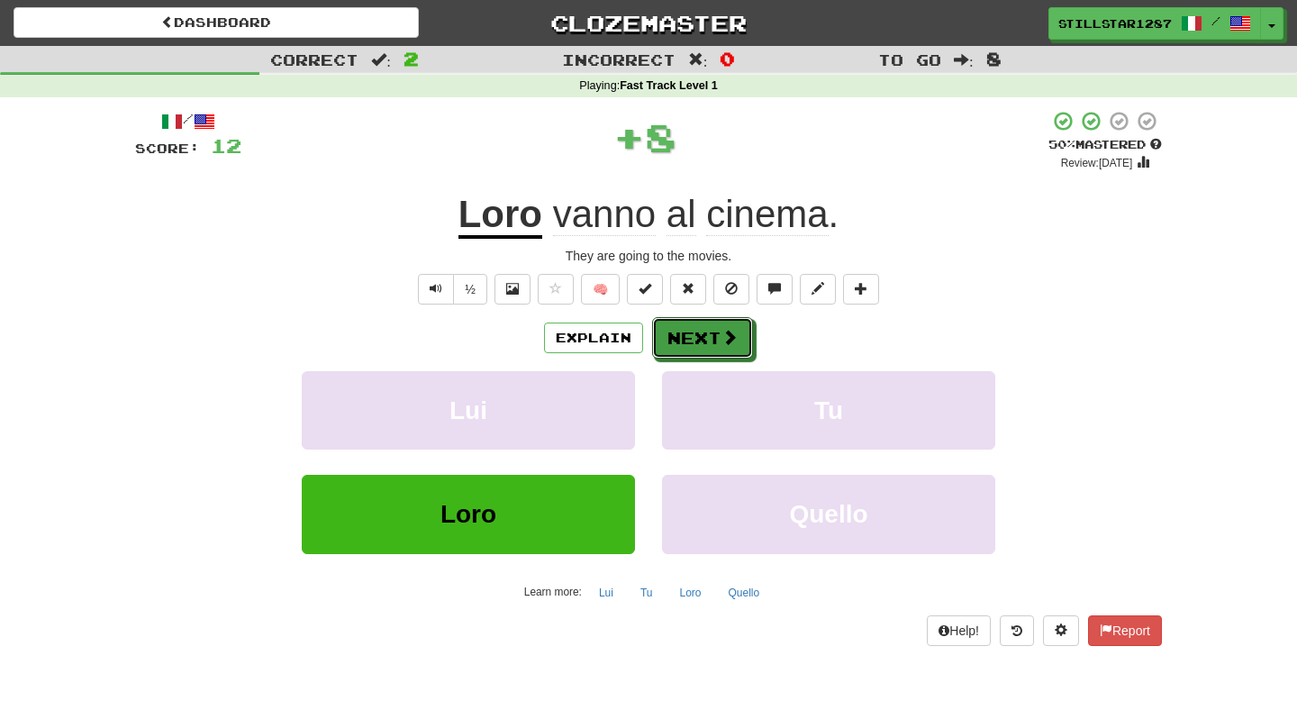
click at [683, 351] on button "Next" at bounding box center [702, 337] width 101 height 41
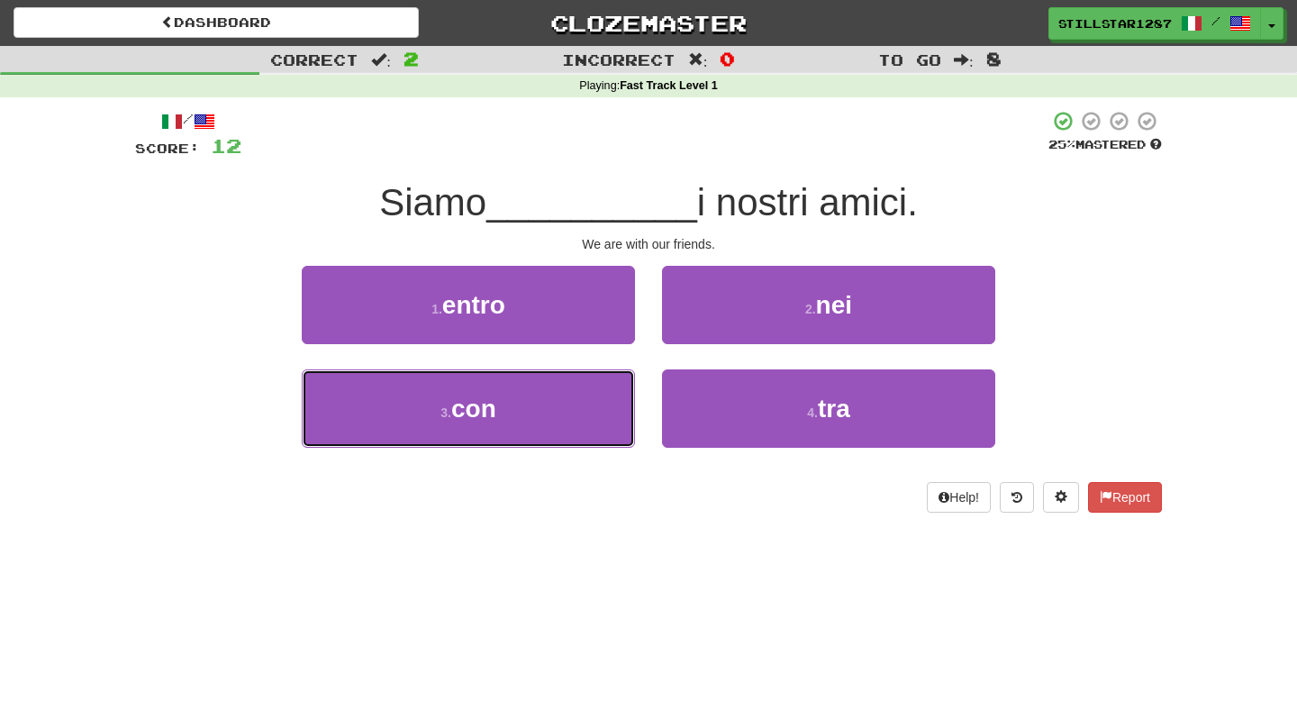
click at [591, 414] on button "3 . con" at bounding box center [468, 408] width 333 height 78
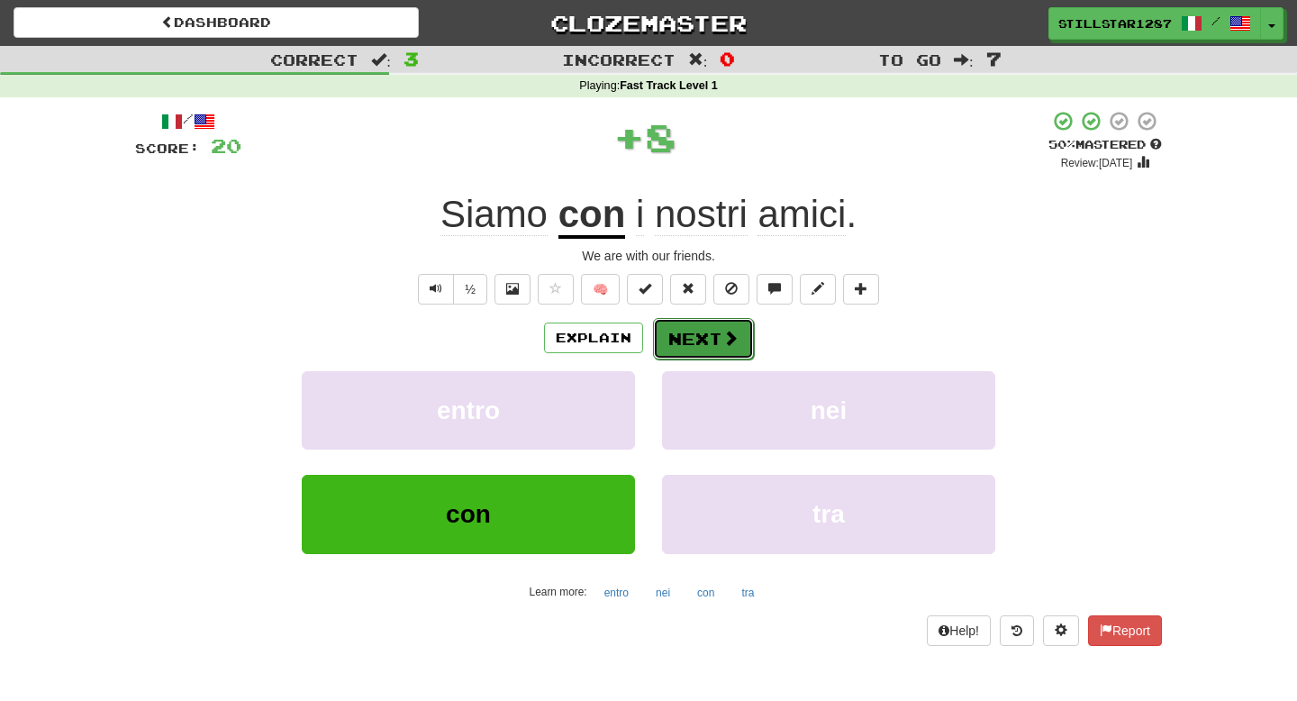
drag, startPoint x: 579, startPoint y: 417, endPoint x: 692, endPoint y: 348, distance: 131.7
click at [692, 348] on button "Next" at bounding box center [703, 338] width 101 height 41
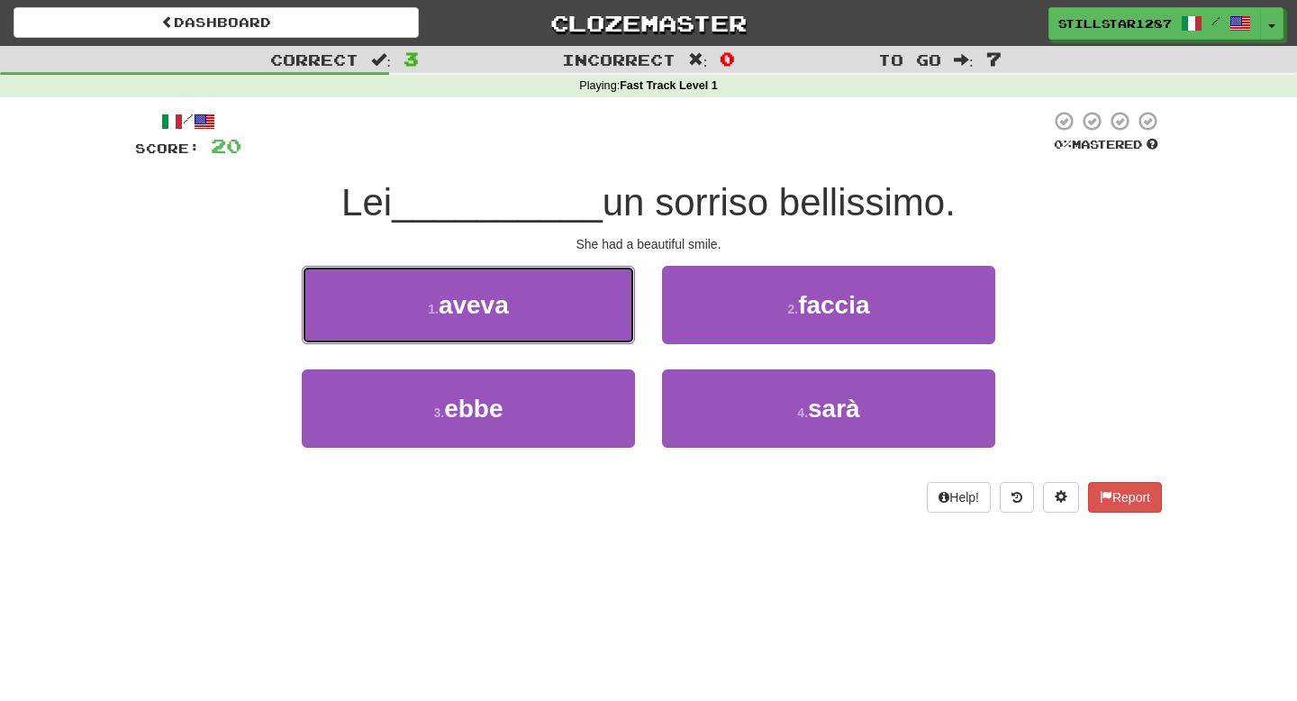
click at [610, 315] on button "1 . aveva" at bounding box center [468, 305] width 333 height 78
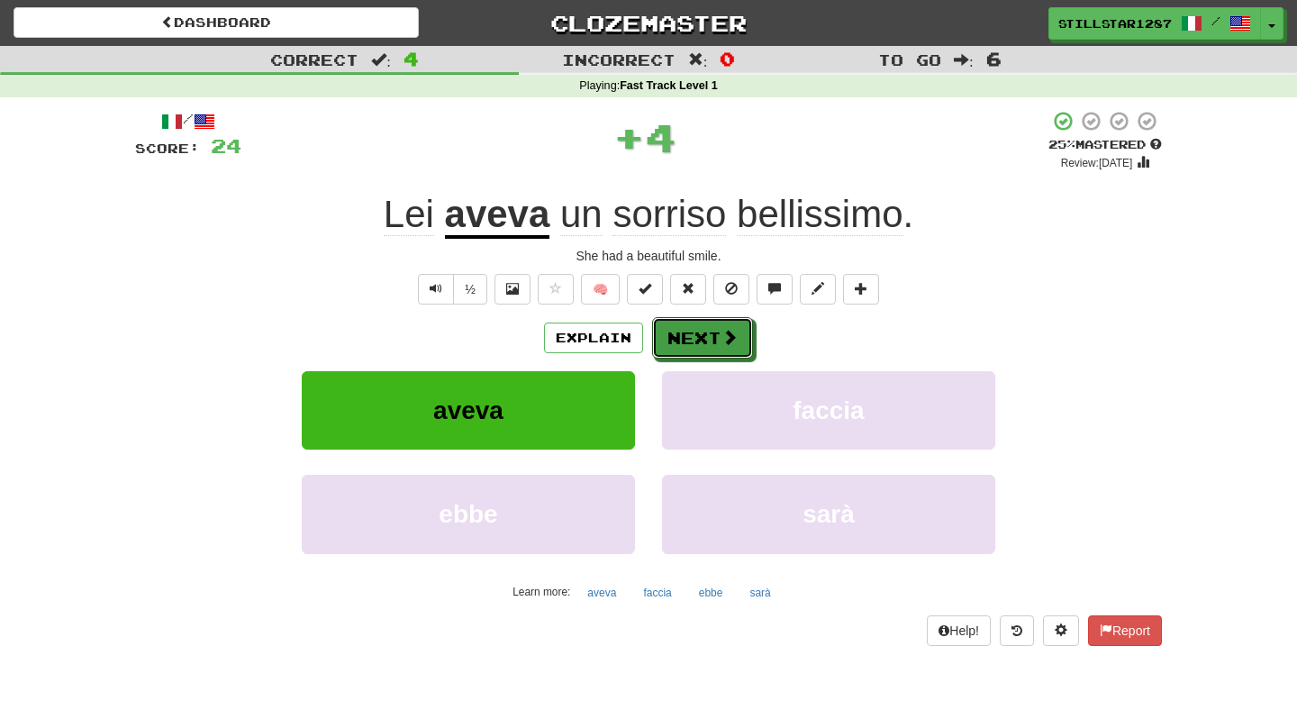
click at [679, 330] on button "Next" at bounding box center [702, 337] width 101 height 41
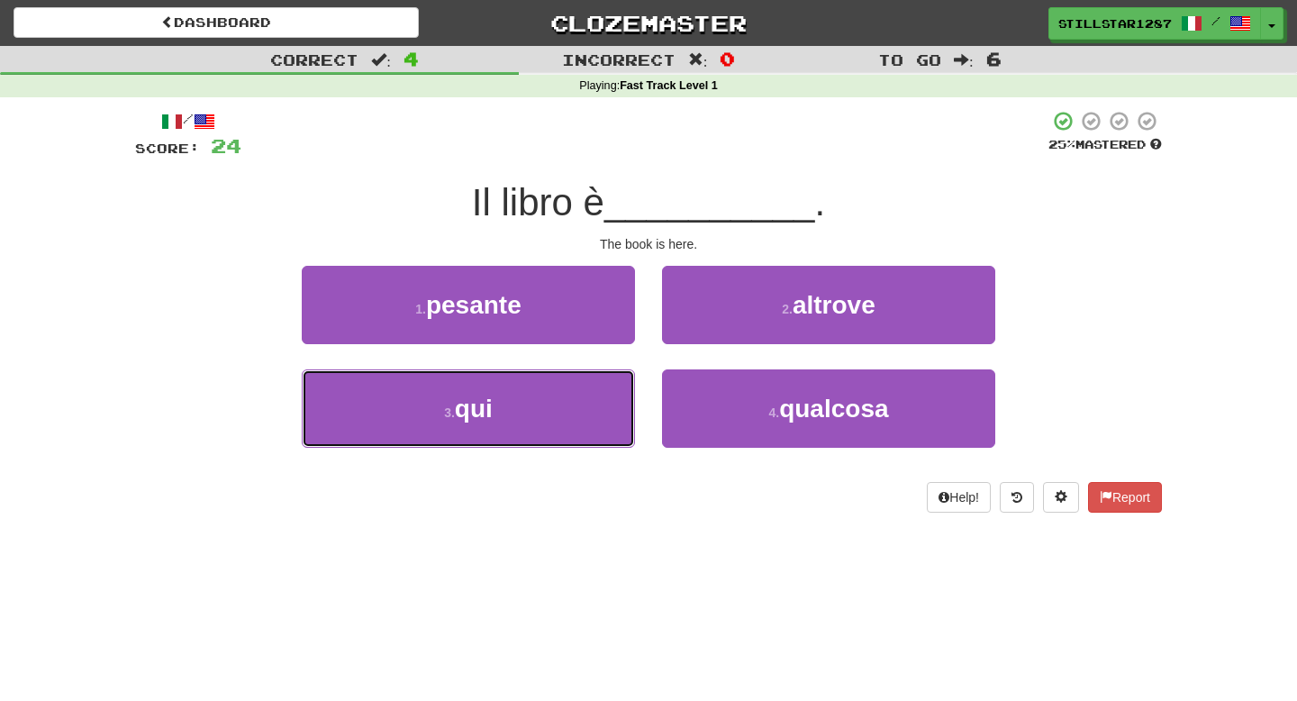
click at [563, 403] on button "3 . qui" at bounding box center [468, 408] width 333 height 78
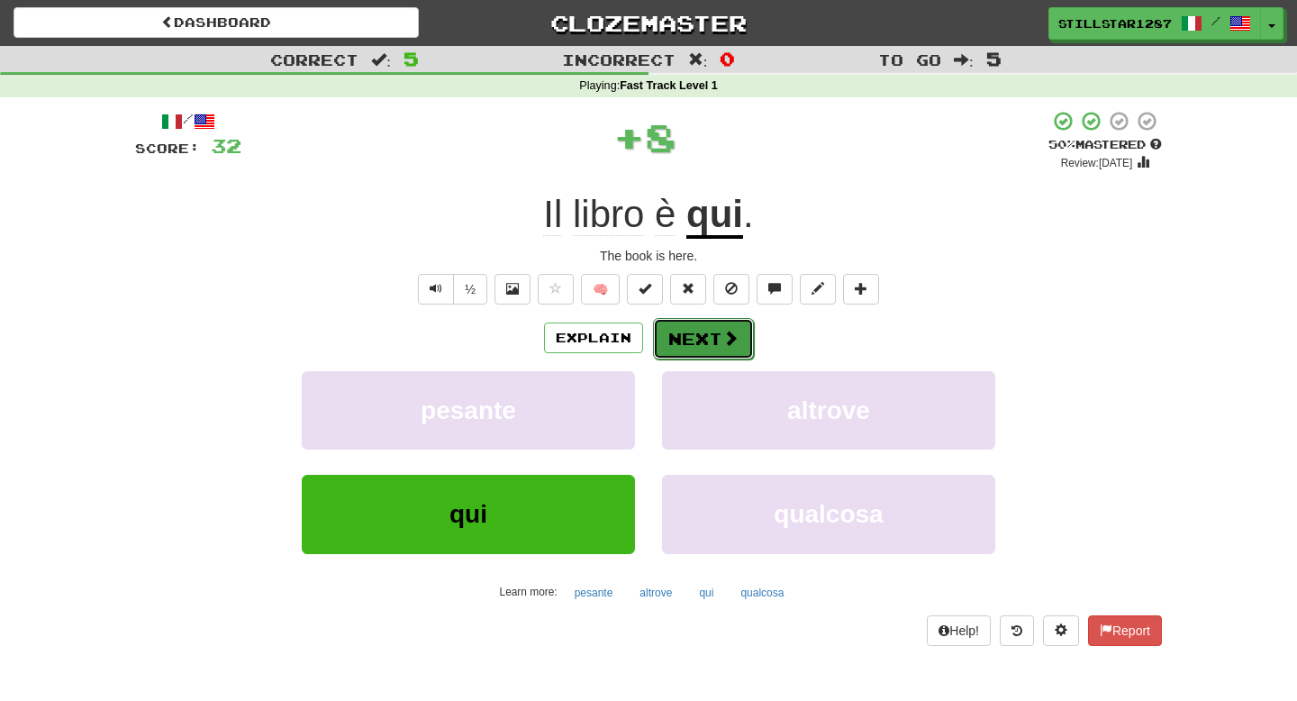
drag, startPoint x: 692, startPoint y: 348, endPoint x: 724, endPoint y: 339, distance: 33.6
click at [724, 339] on span at bounding box center [730, 338] width 16 height 16
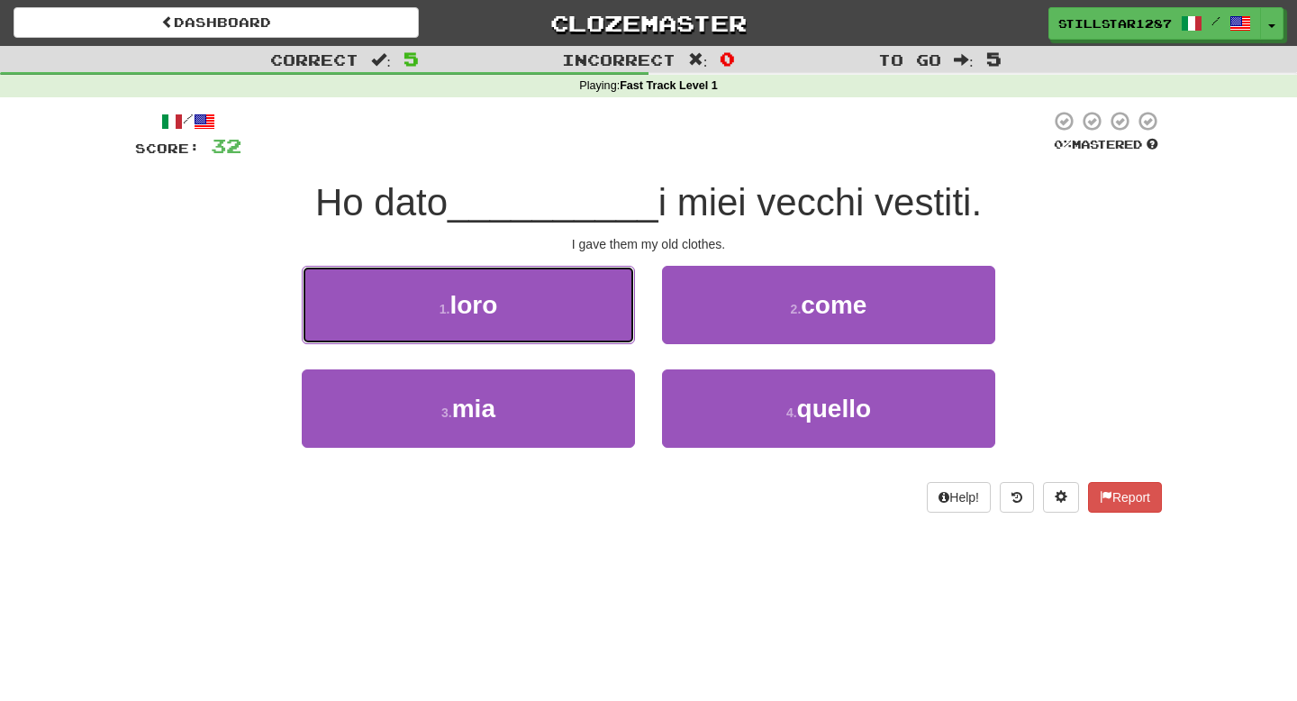
click at [556, 311] on button "1 . loro" at bounding box center [468, 305] width 333 height 78
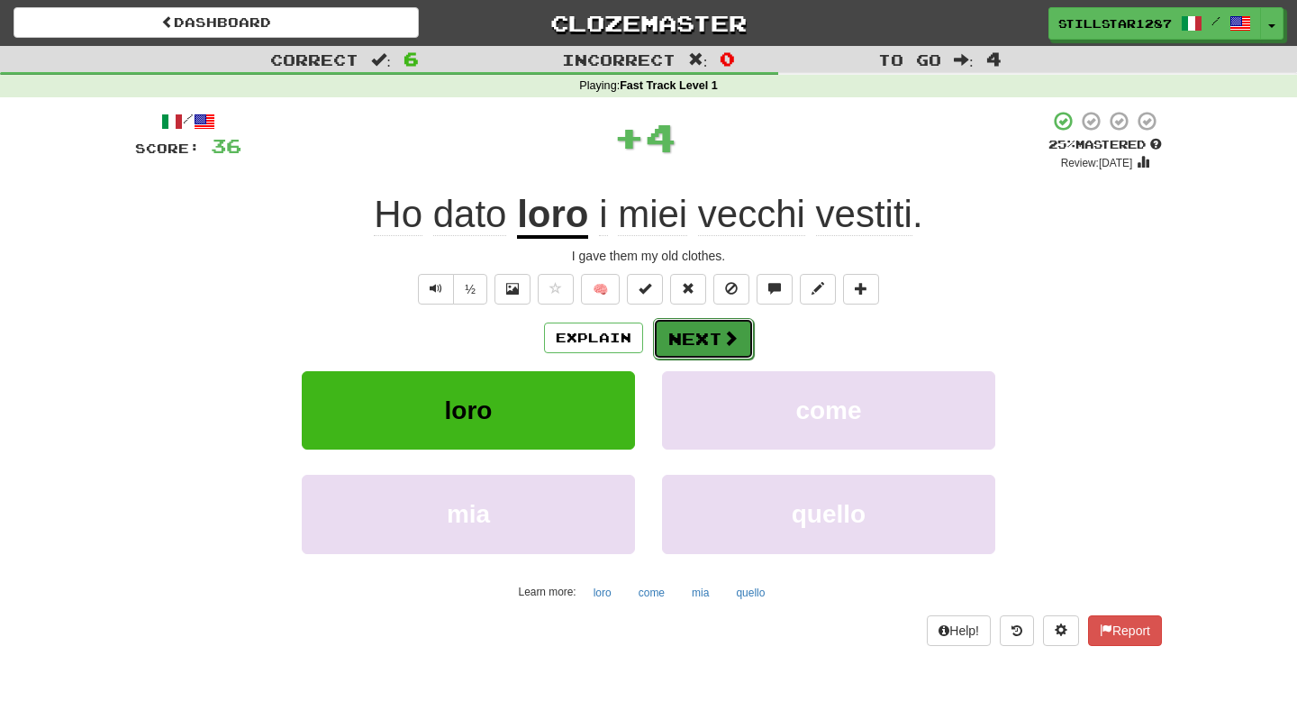
drag, startPoint x: 724, startPoint y: 339, endPoint x: 692, endPoint y: 336, distance: 31.7
click at [692, 336] on button "Next" at bounding box center [703, 338] width 101 height 41
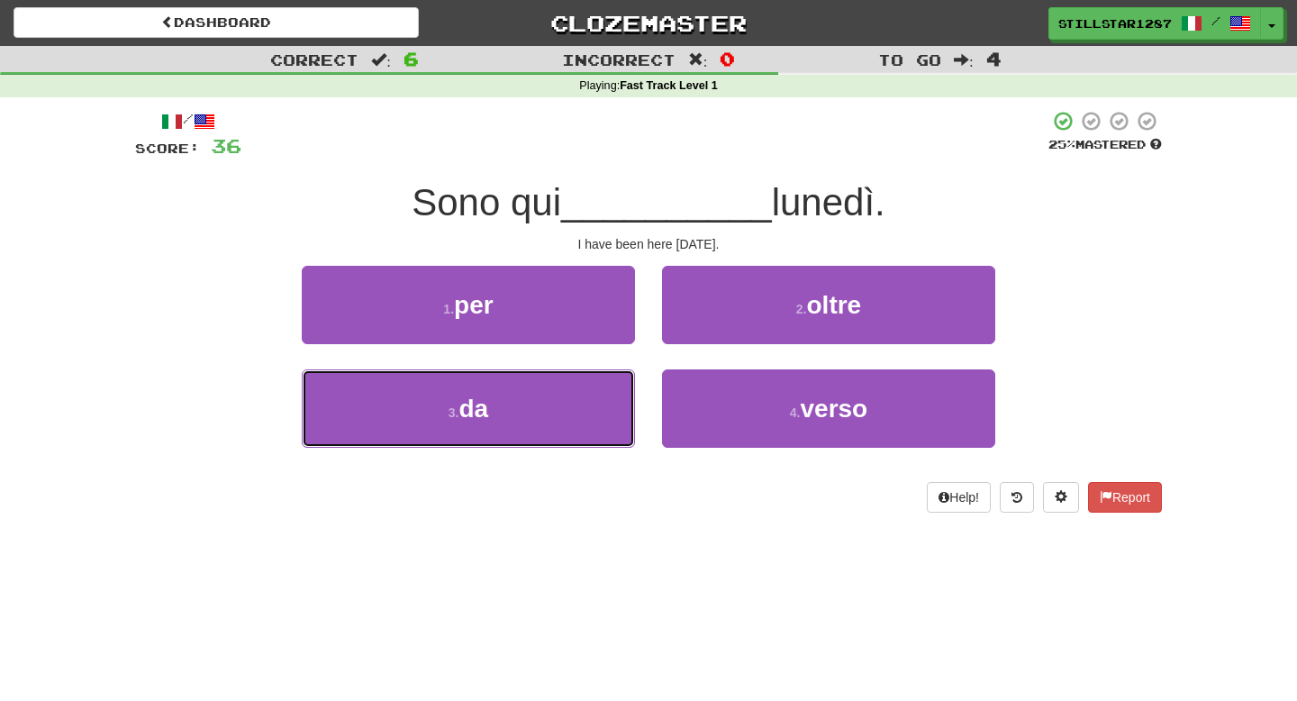
click at [585, 412] on button "3 . da" at bounding box center [468, 408] width 333 height 78
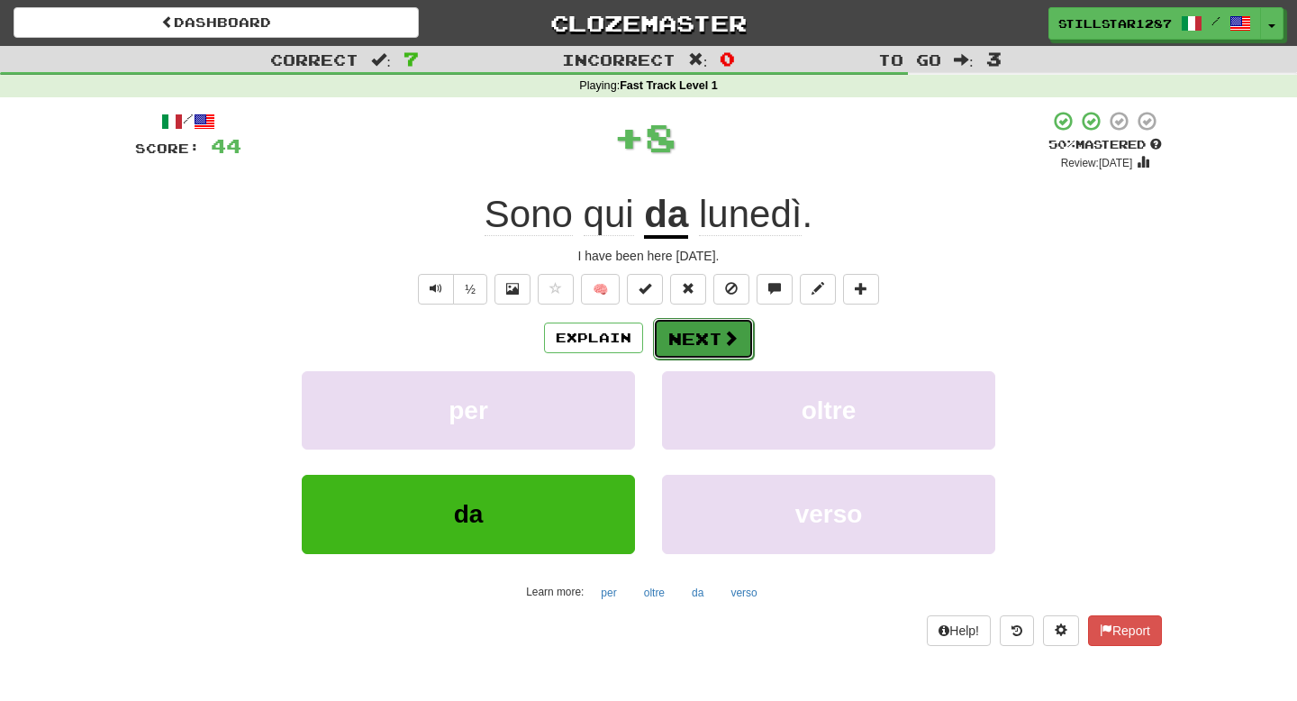
drag, startPoint x: 692, startPoint y: 336, endPoint x: 700, endPoint y: 345, distance: 11.5
click at [700, 345] on button "Next" at bounding box center [703, 338] width 101 height 41
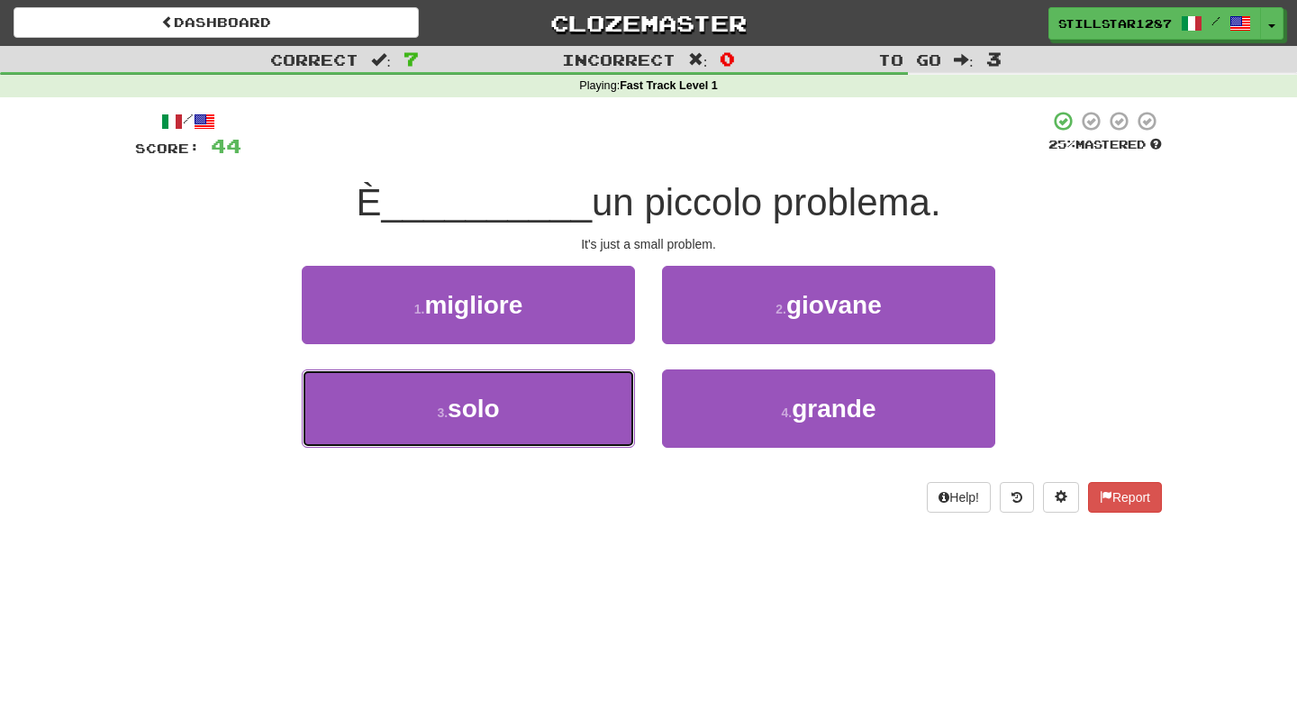
click at [559, 412] on button "3 . solo" at bounding box center [468, 408] width 333 height 78
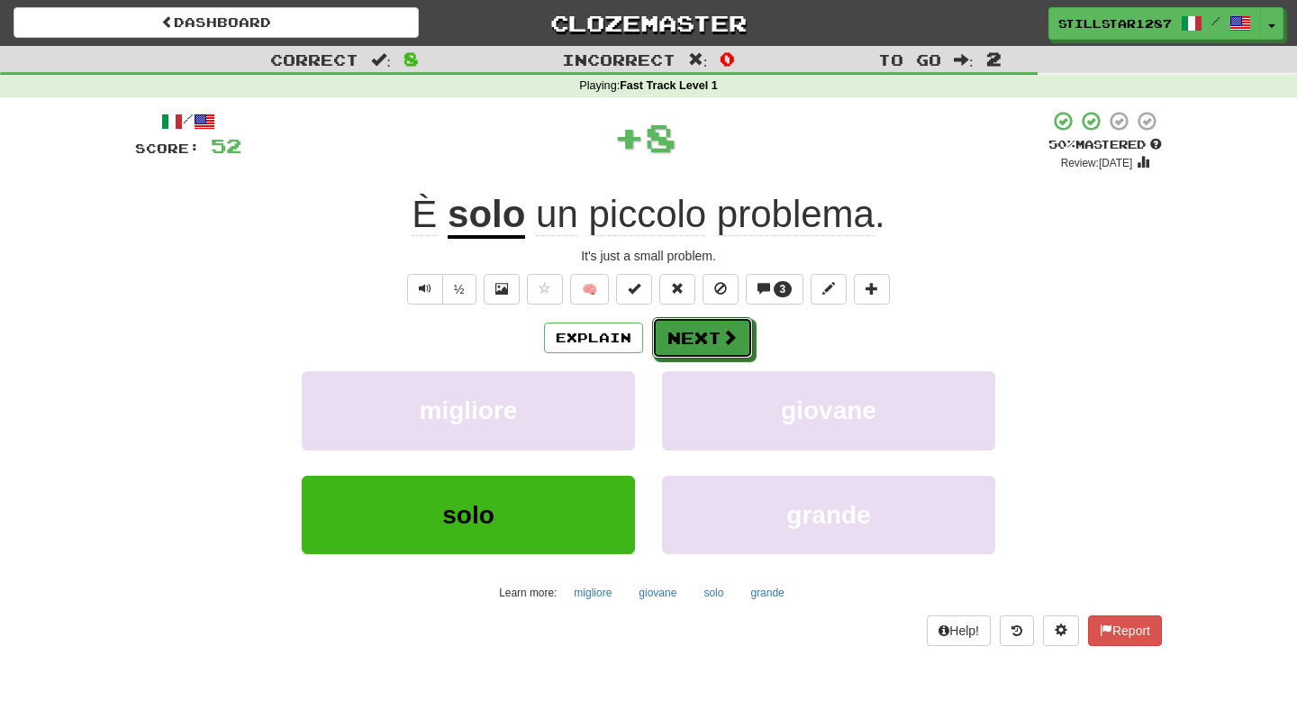
click at [715, 345] on button "Next" at bounding box center [702, 337] width 101 height 41
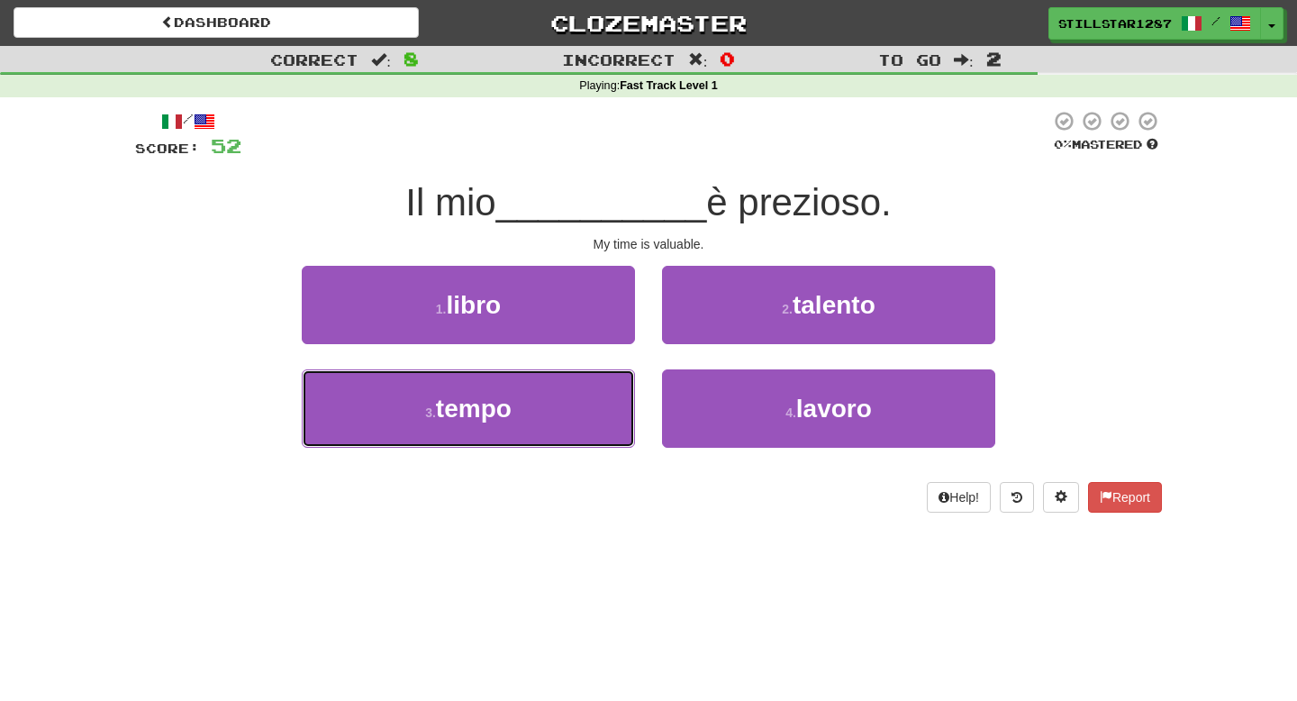
click at [598, 406] on button "3 . tempo" at bounding box center [468, 408] width 333 height 78
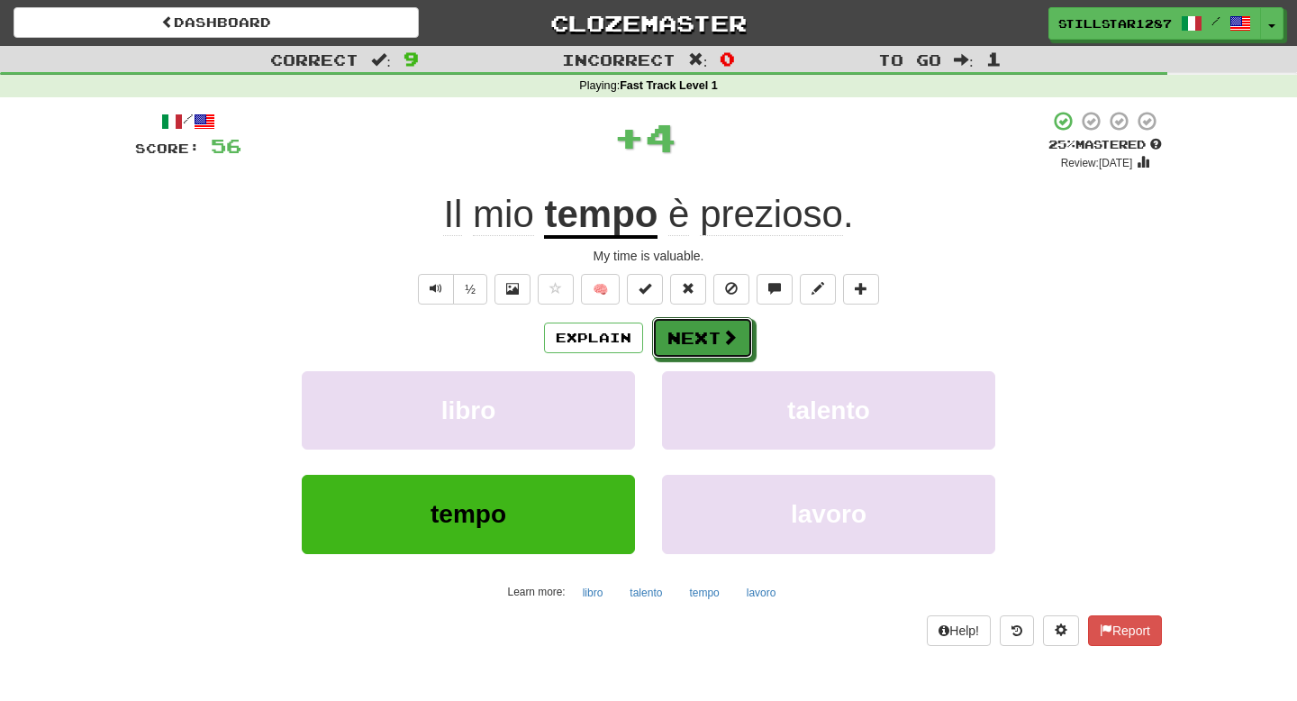
click at [719, 339] on button "Next" at bounding box center [702, 337] width 101 height 41
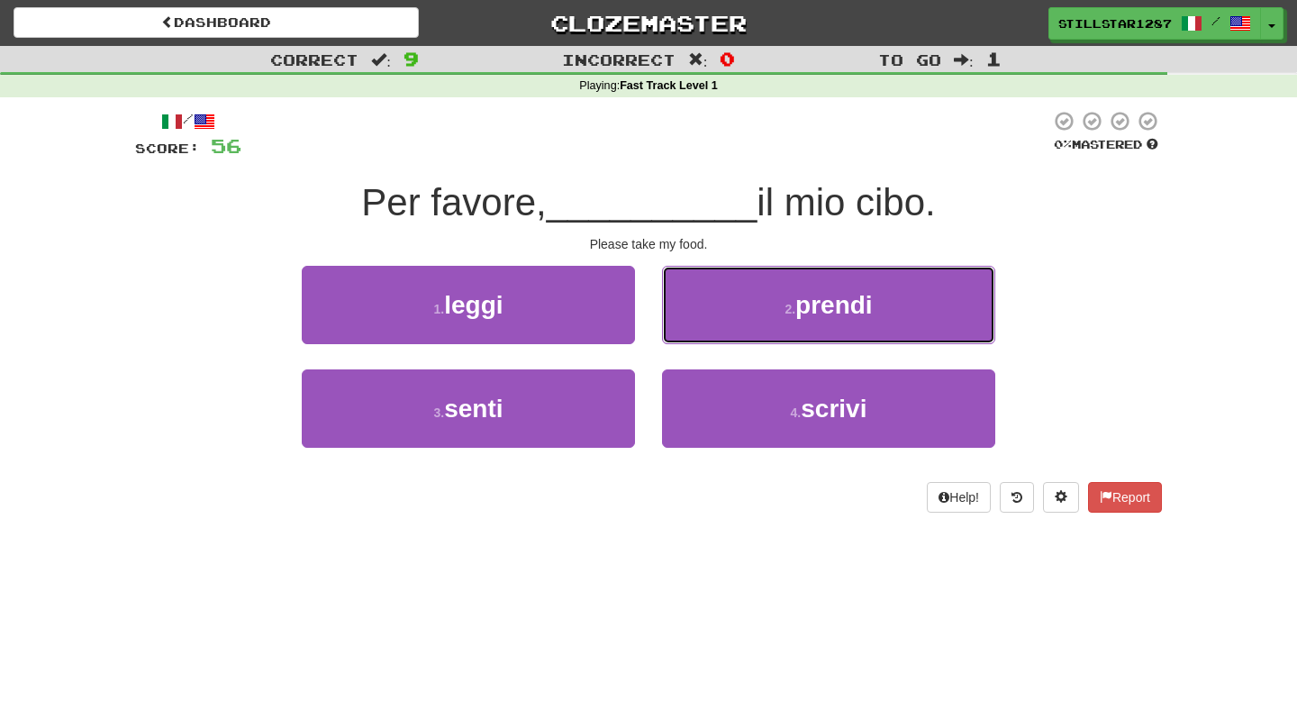
click at [734, 322] on button "2 . prendi" at bounding box center [828, 305] width 333 height 78
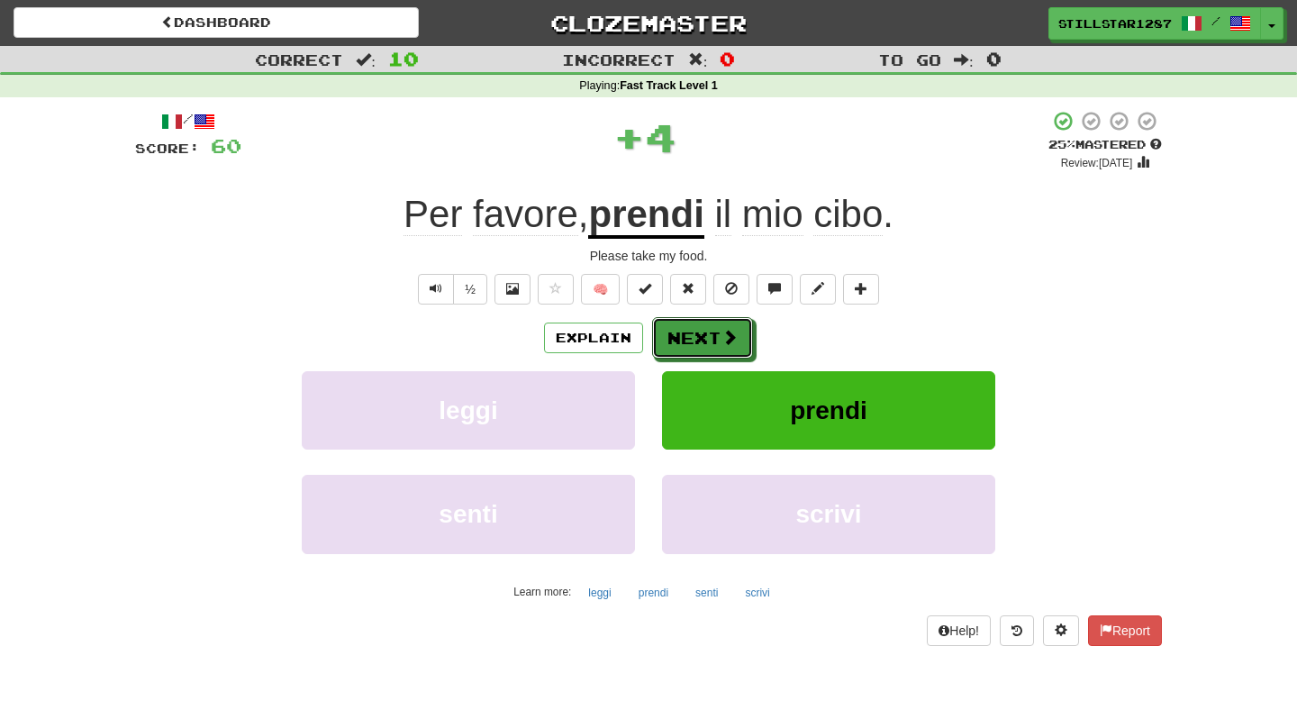
click at [713, 332] on button "Next" at bounding box center [702, 337] width 101 height 41
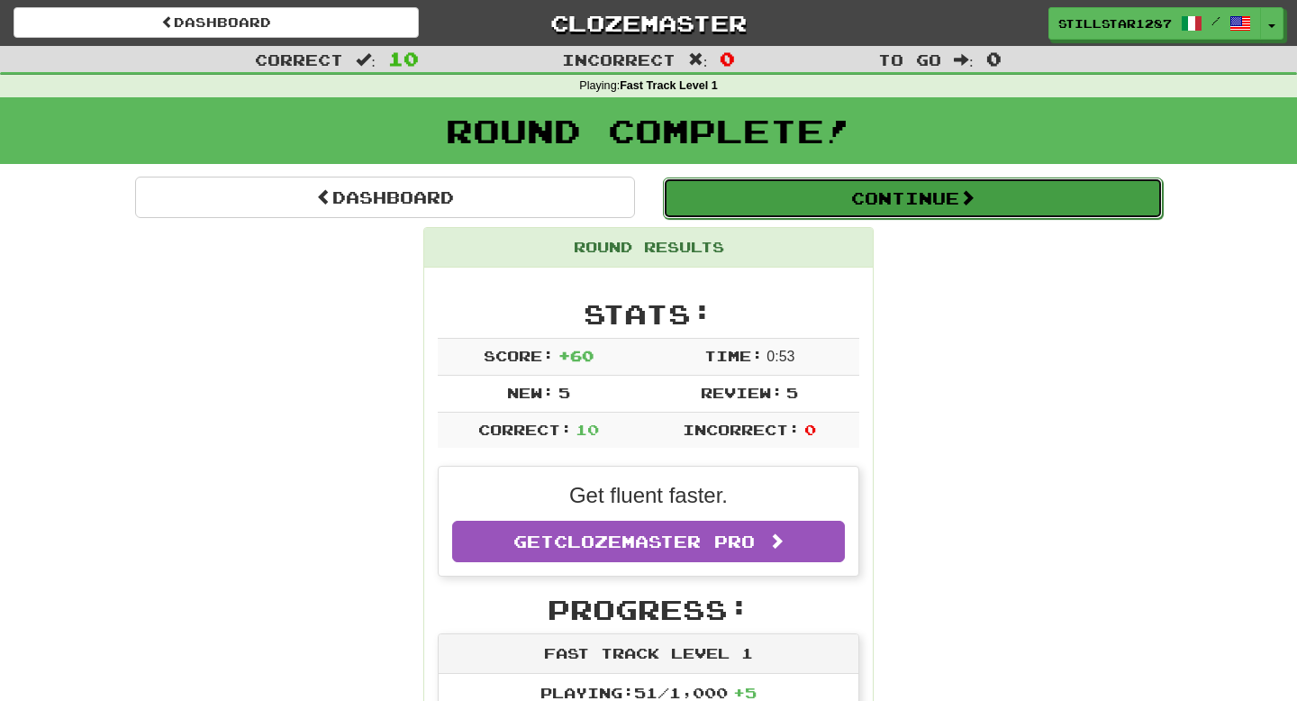
drag, startPoint x: 700, startPoint y: 345, endPoint x: 856, endPoint y: 199, distance: 214.1
click at [856, 199] on button "Continue" at bounding box center [913, 197] width 500 height 41
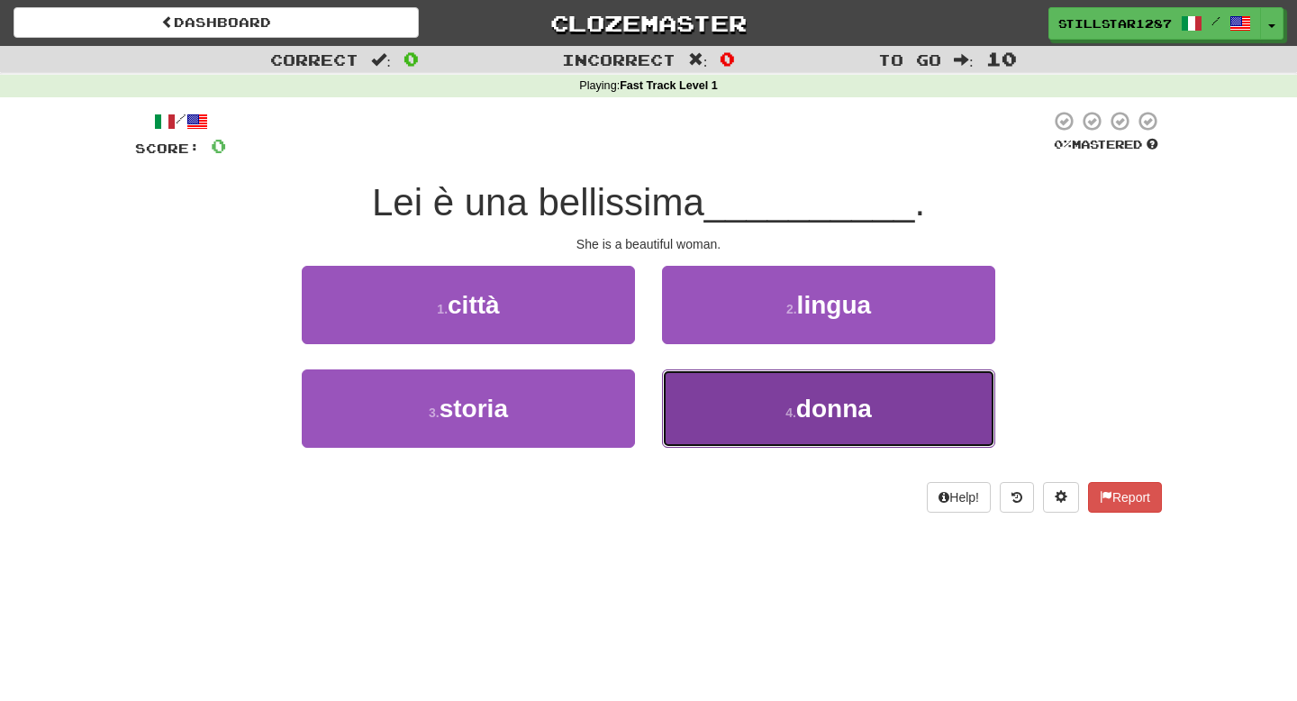
drag, startPoint x: 856, startPoint y: 199, endPoint x: 806, endPoint y: 406, distance: 213.2
click at [806, 406] on span "donna" at bounding box center [834, 408] width 76 height 28
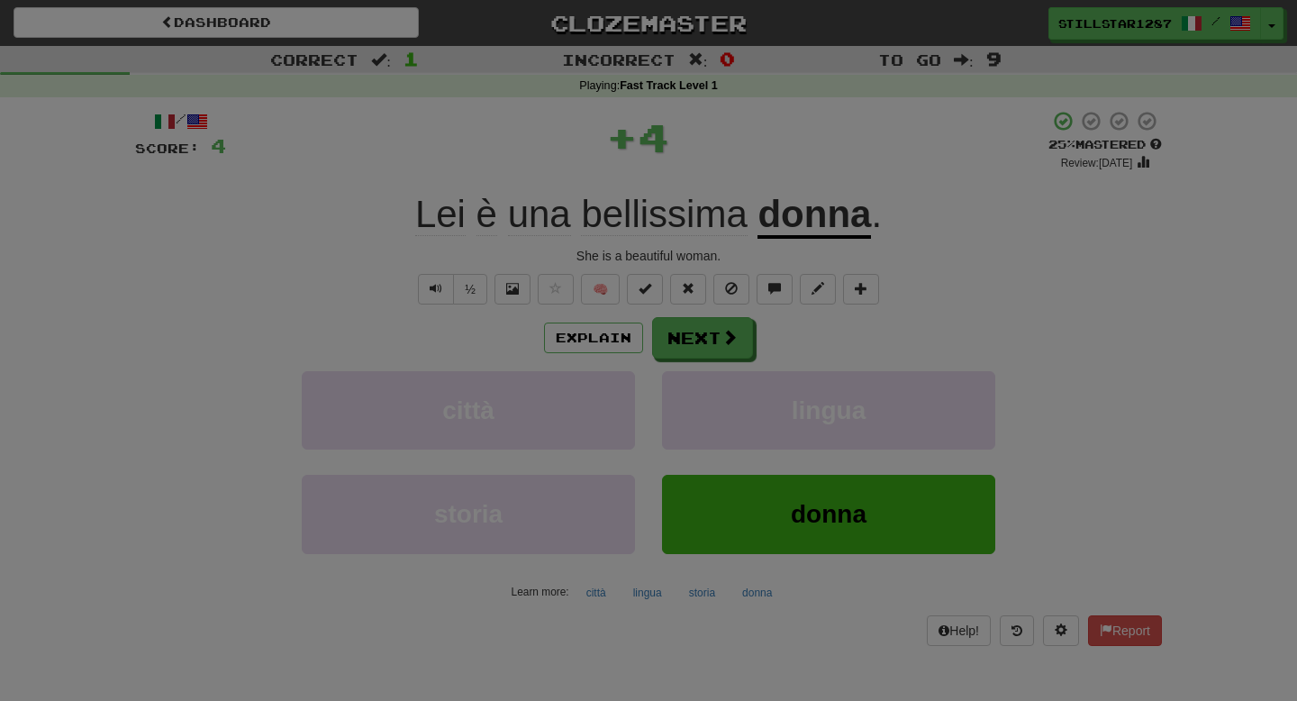
click at [0, 0] on div "/ Level: 3 +1 Tell the world! Share Tweet Post" at bounding box center [0, 0] width 0 height 0
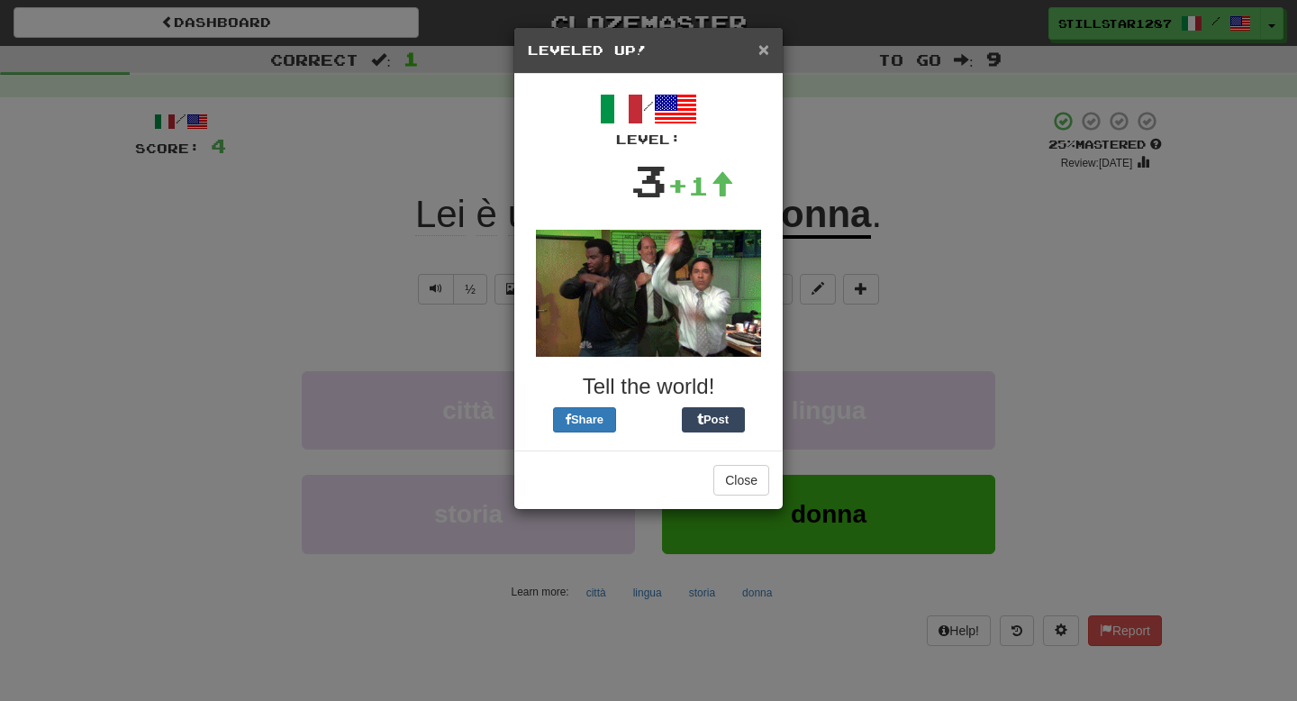
drag, startPoint x: 806, startPoint y: 406, endPoint x: 761, endPoint y: 51, distance: 357.6
click at [761, 51] on span "×" at bounding box center [763, 49] width 11 height 21
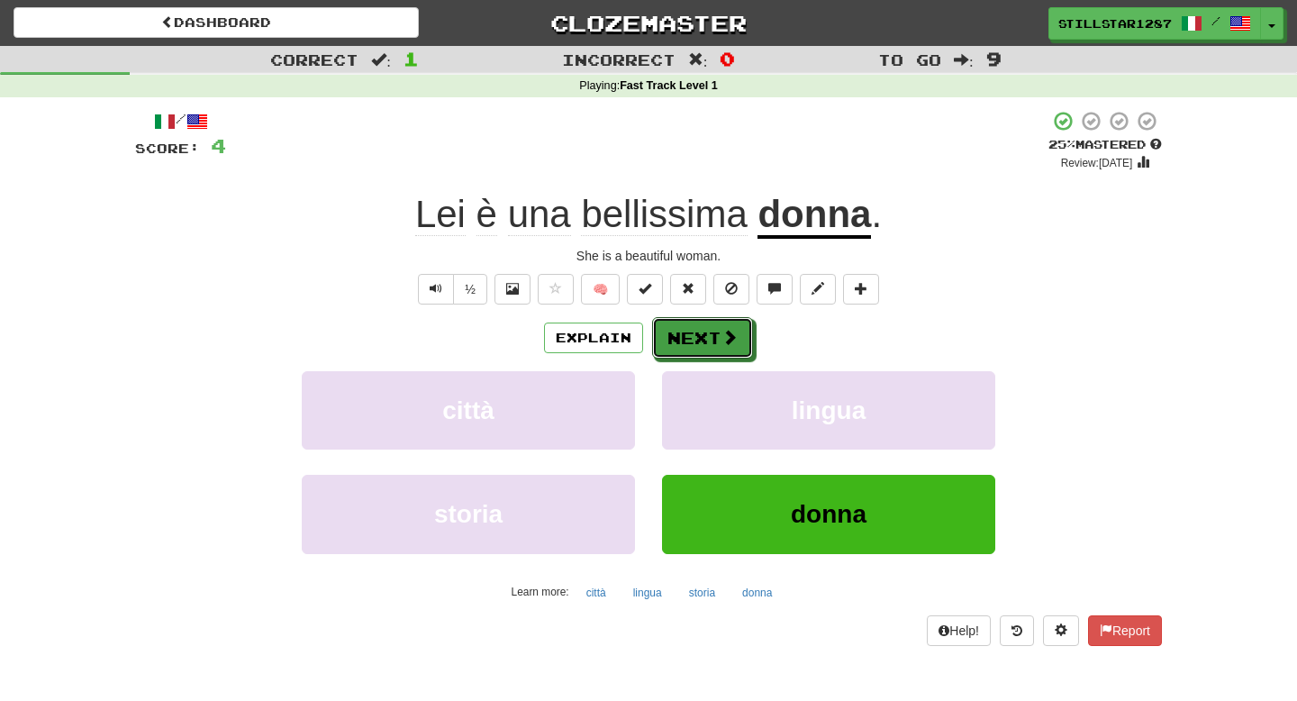
click at [732, 329] on span at bounding box center [729, 337] width 16 height 16
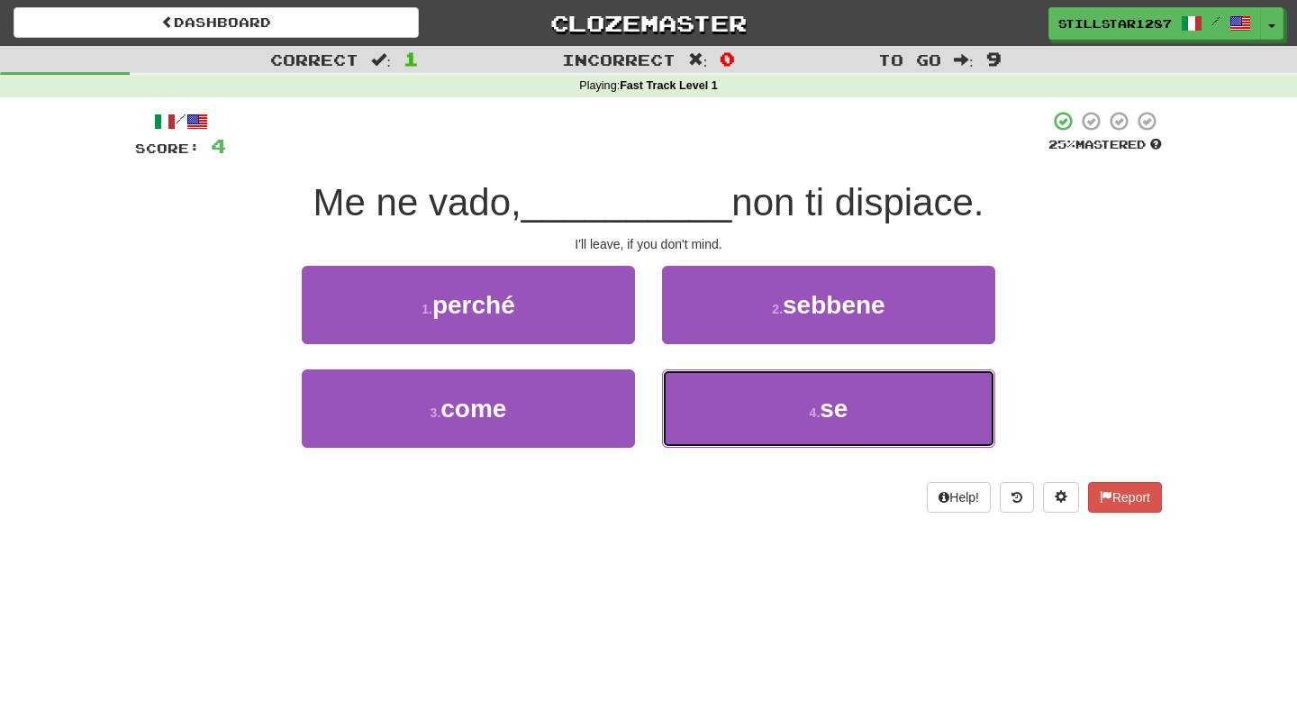
click at [747, 412] on button "4 . se" at bounding box center [828, 408] width 333 height 78
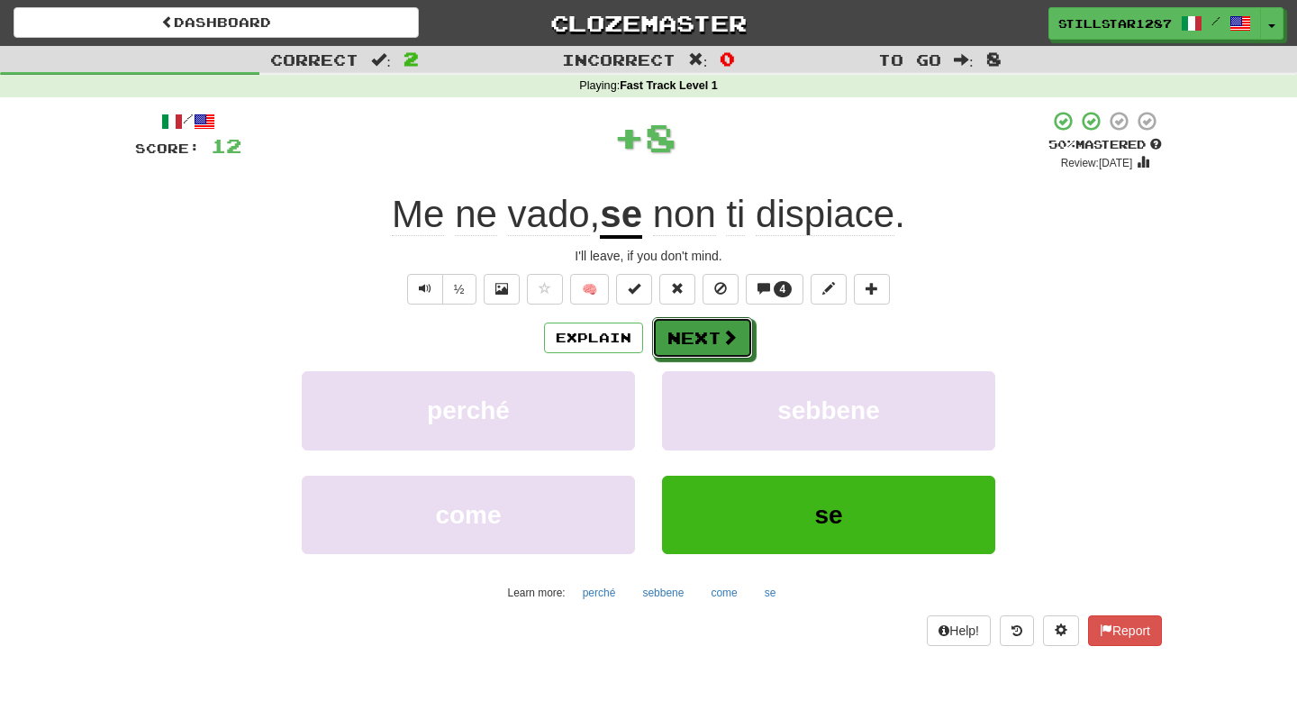
click at [722, 339] on span at bounding box center [729, 337] width 16 height 16
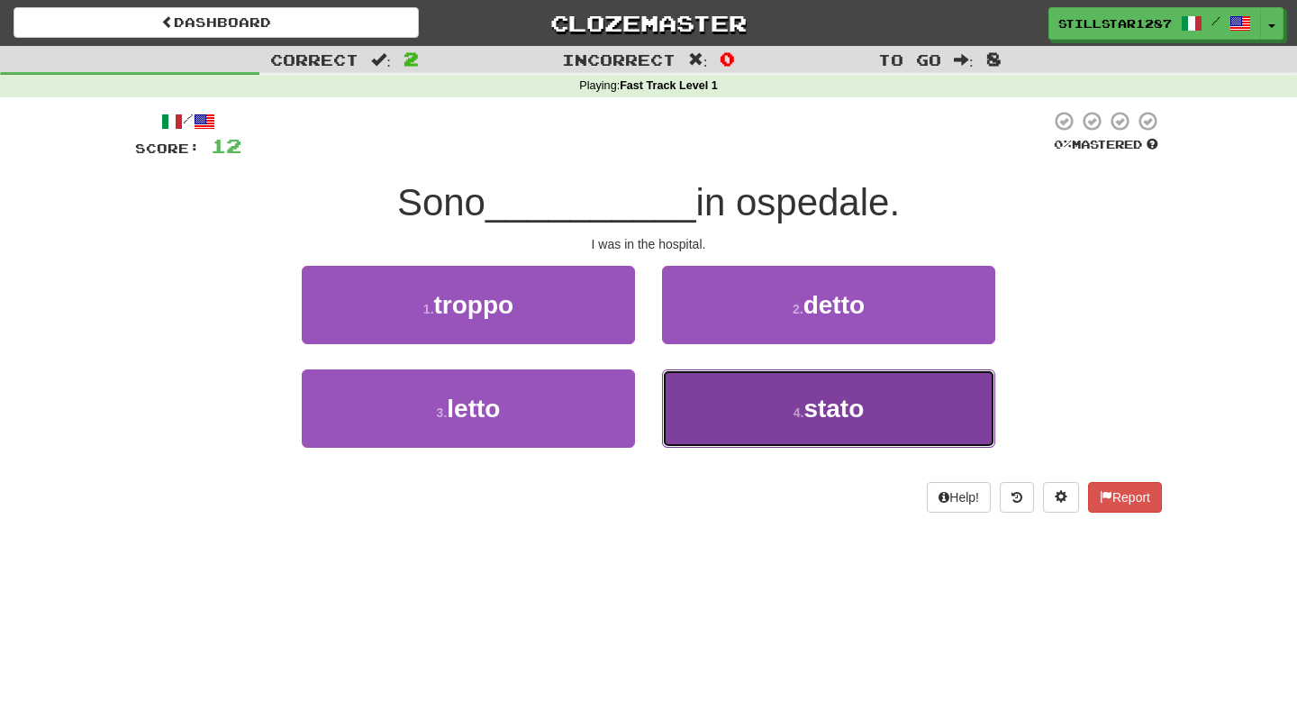
drag, startPoint x: 761, startPoint y: 51, endPoint x: 787, endPoint y: 399, distance: 348.6
click at [787, 399] on button "4 . stato" at bounding box center [828, 408] width 333 height 78
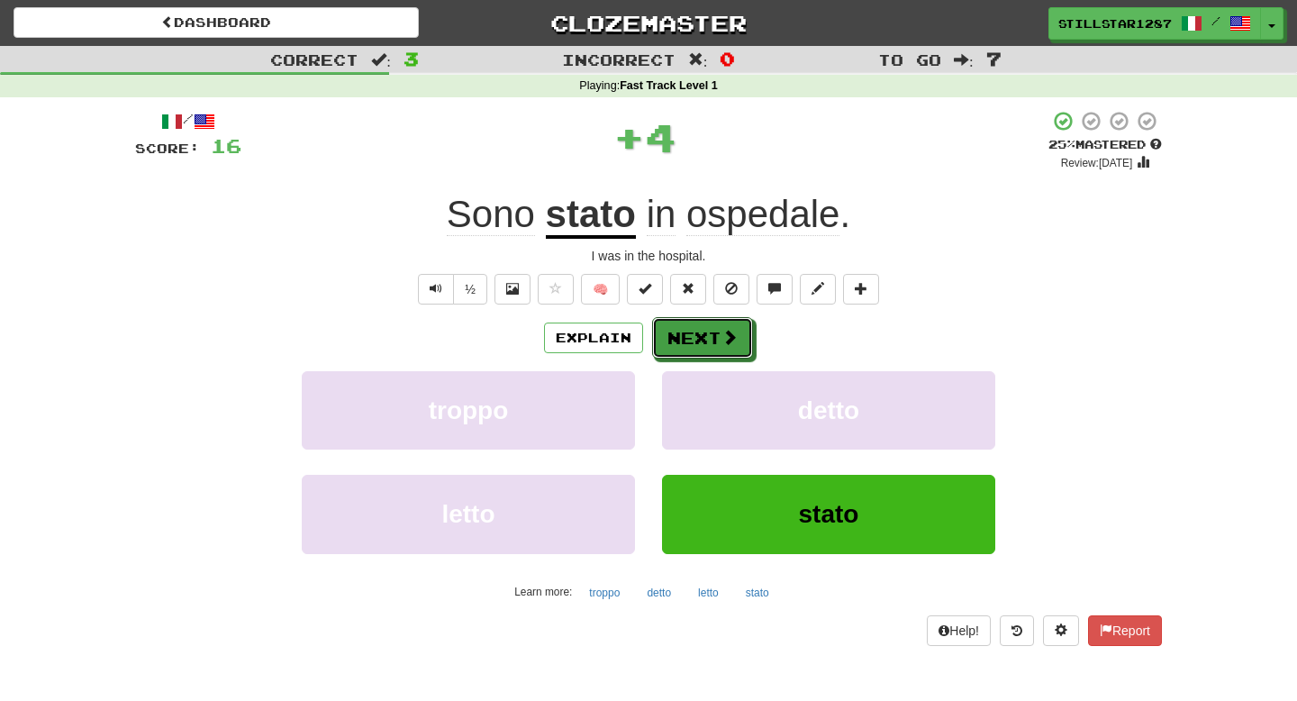
click at [707, 324] on button "Next" at bounding box center [702, 337] width 101 height 41
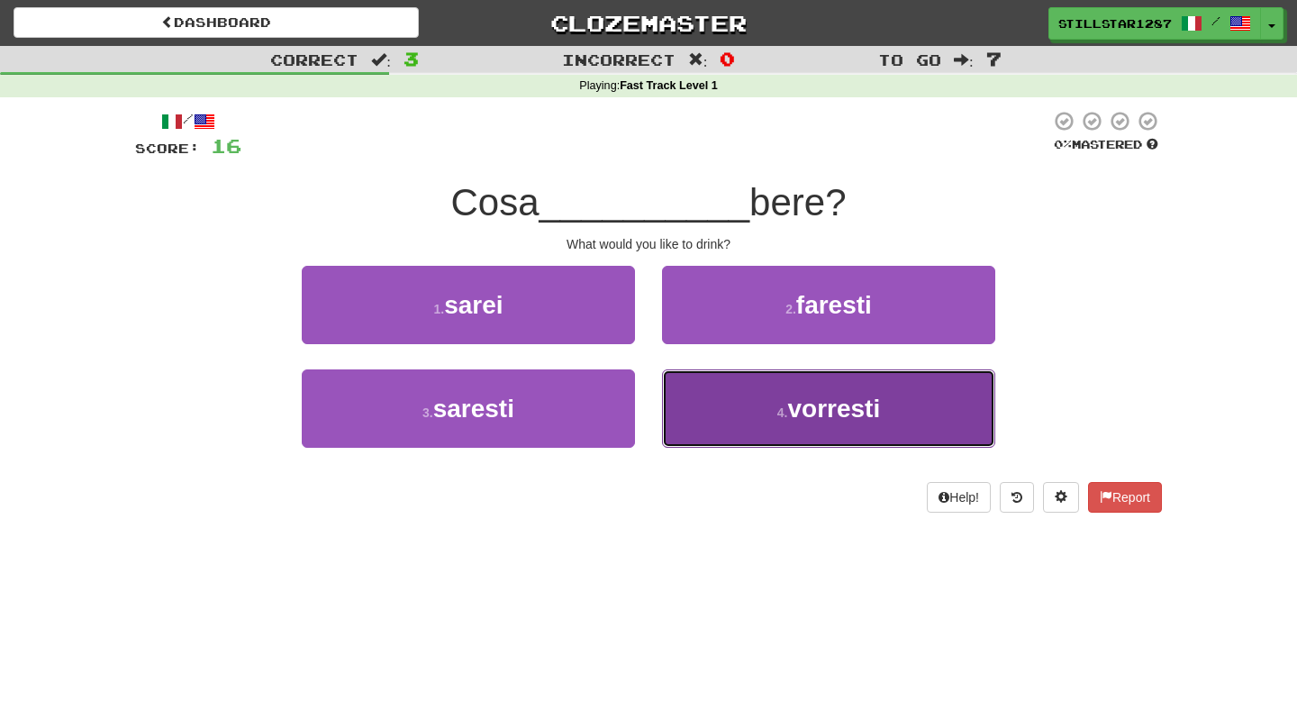
drag, startPoint x: 787, startPoint y: 399, endPoint x: 708, endPoint y: 405, distance: 79.5
click at [708, 405] on button "4 . vorresti" at bounding box center [828, 408] width 333 height 78
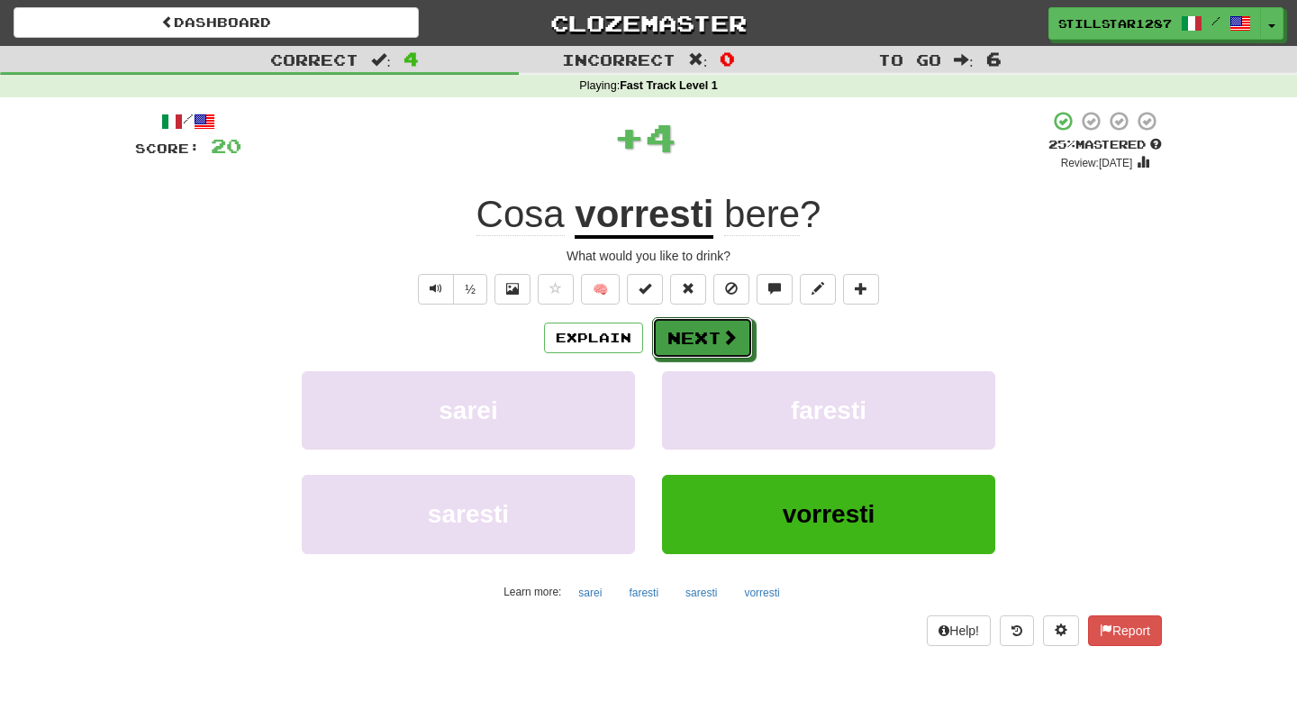
click at [734, 333] on span at bounding box center [729, 337] width 16 height 16
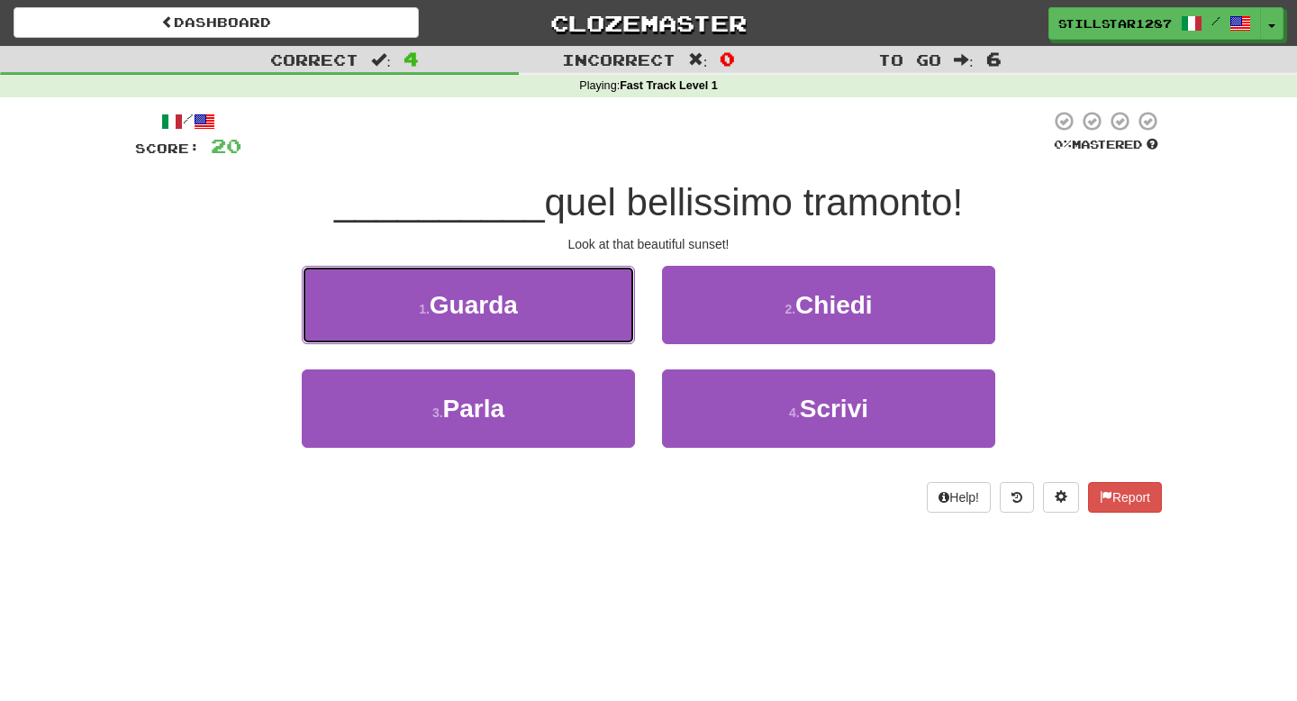
click at [586, 323] on button "1 . [GEOGRAPHIC_DATA]" at bounding box center [468, 305] width 333 height 78
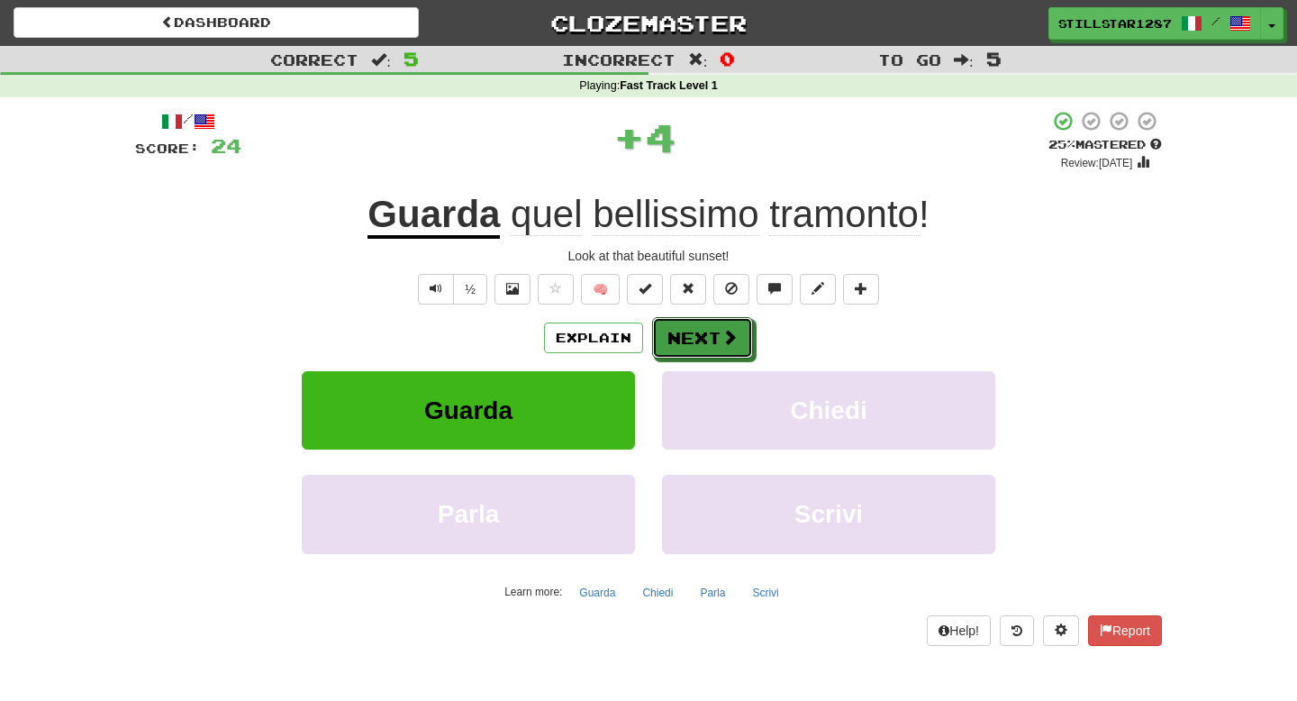
click at [719, 347] on button "Next" at bounding box center [702, 337] width 101 height 41
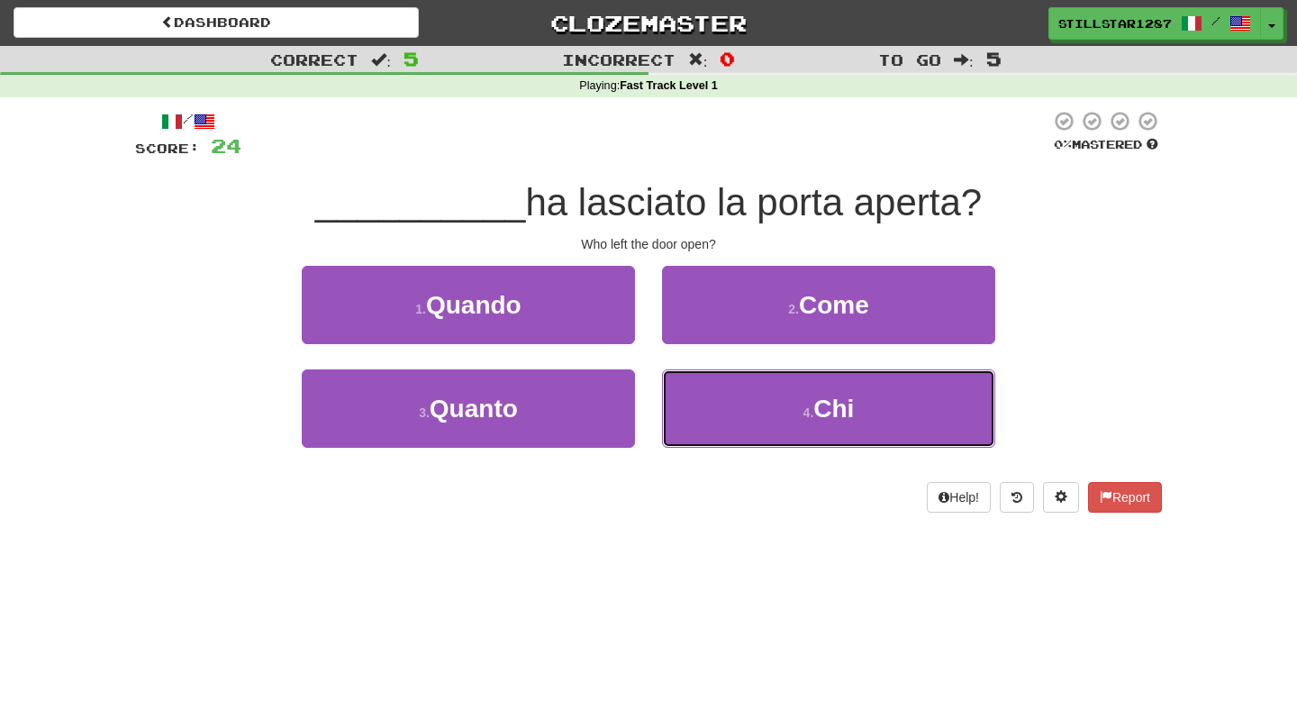
click at [813, 394] on button "4 . Chi" at bounding box center [828, 408] width 333 height 78
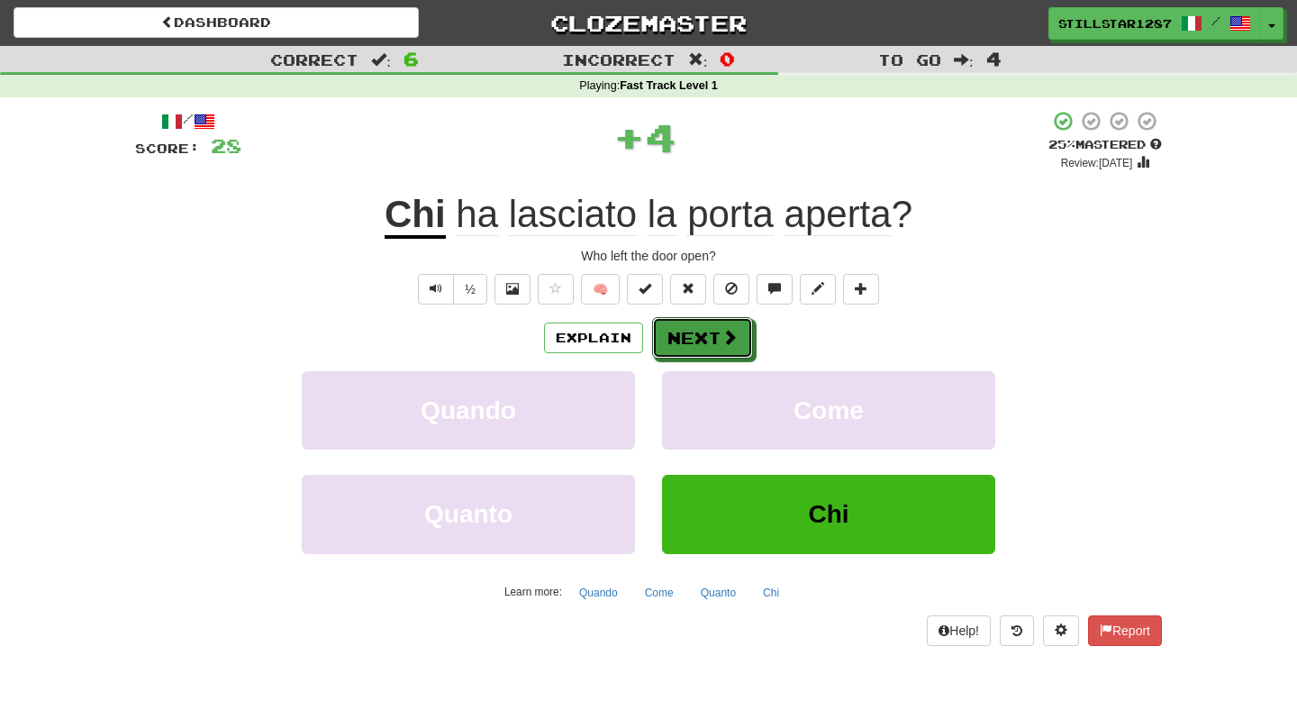
click at [734, 334] on span at bounding box center [729, 337] width 16 height 16
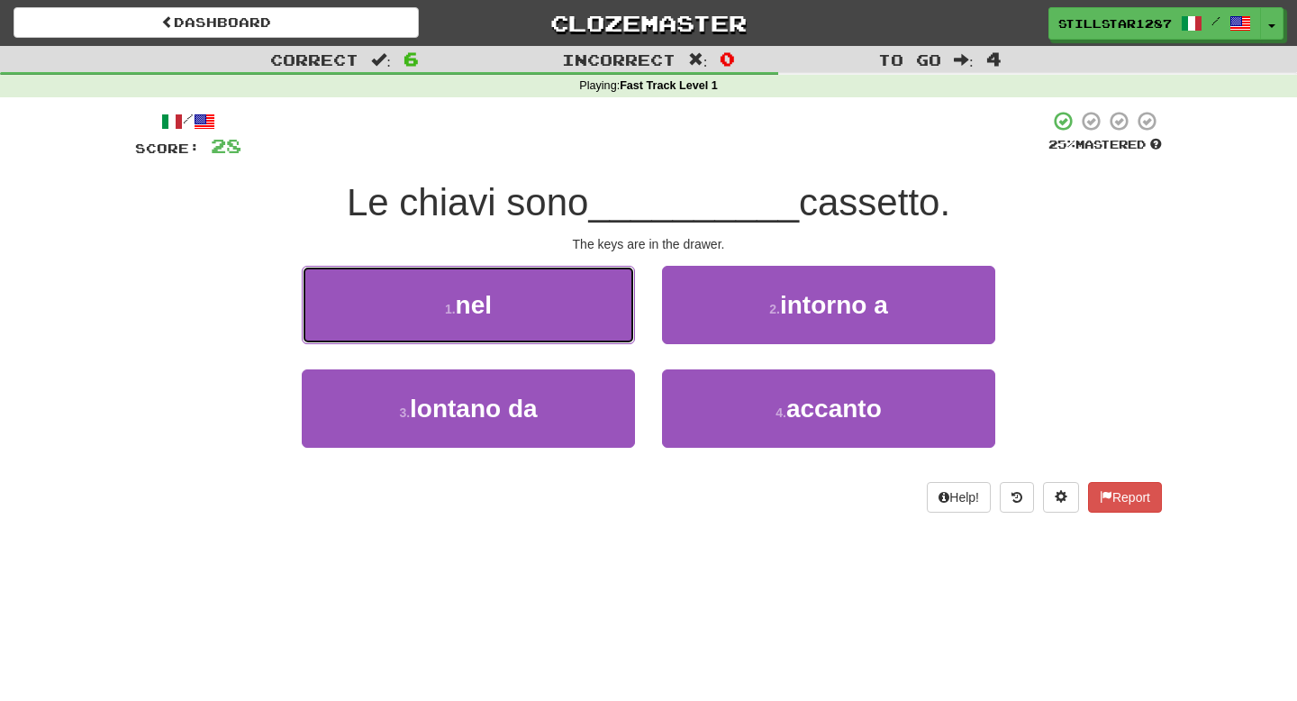
click at [567, 315] on button "1 . nel" at bounding box center [468, 305] width 333 height 78
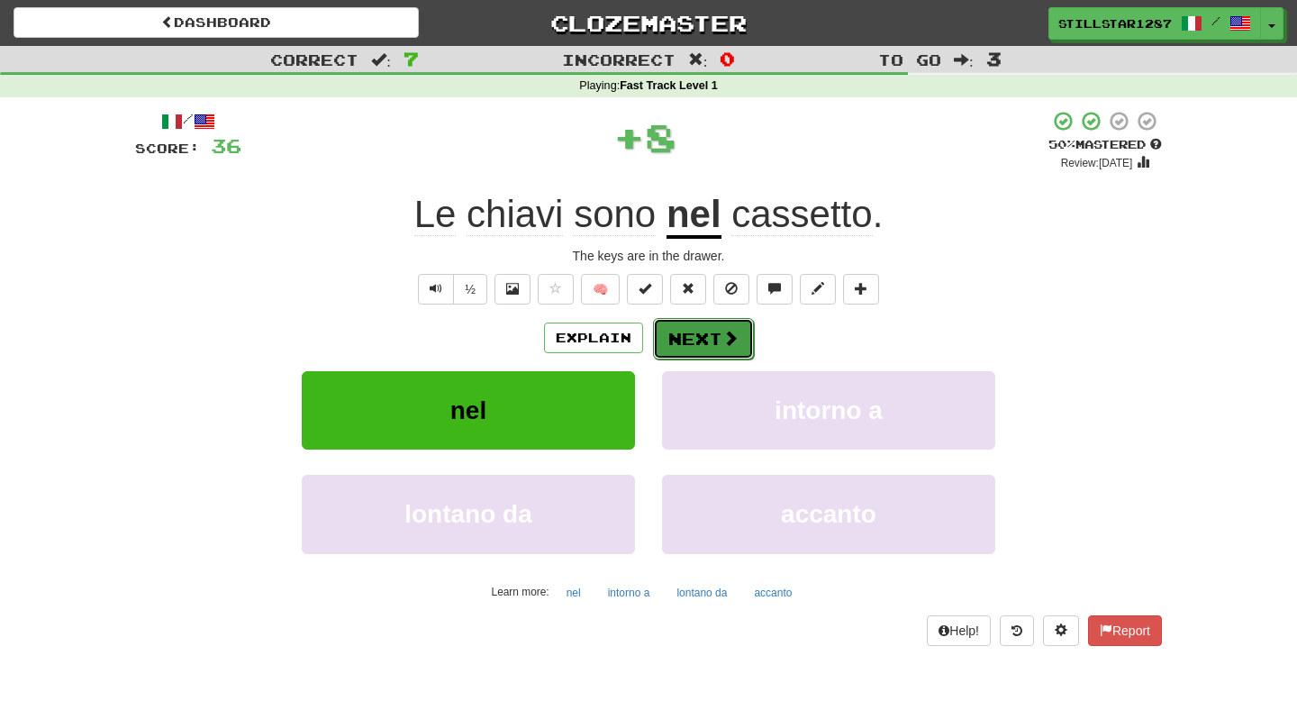
drag, startPoint x: 708, startPoint y: 405, endPoint x: 711, endPoint y: 339, distance: 65.8
click at [711, 339] on button "Next" at bounding box center [703, 338] width 101 height 41
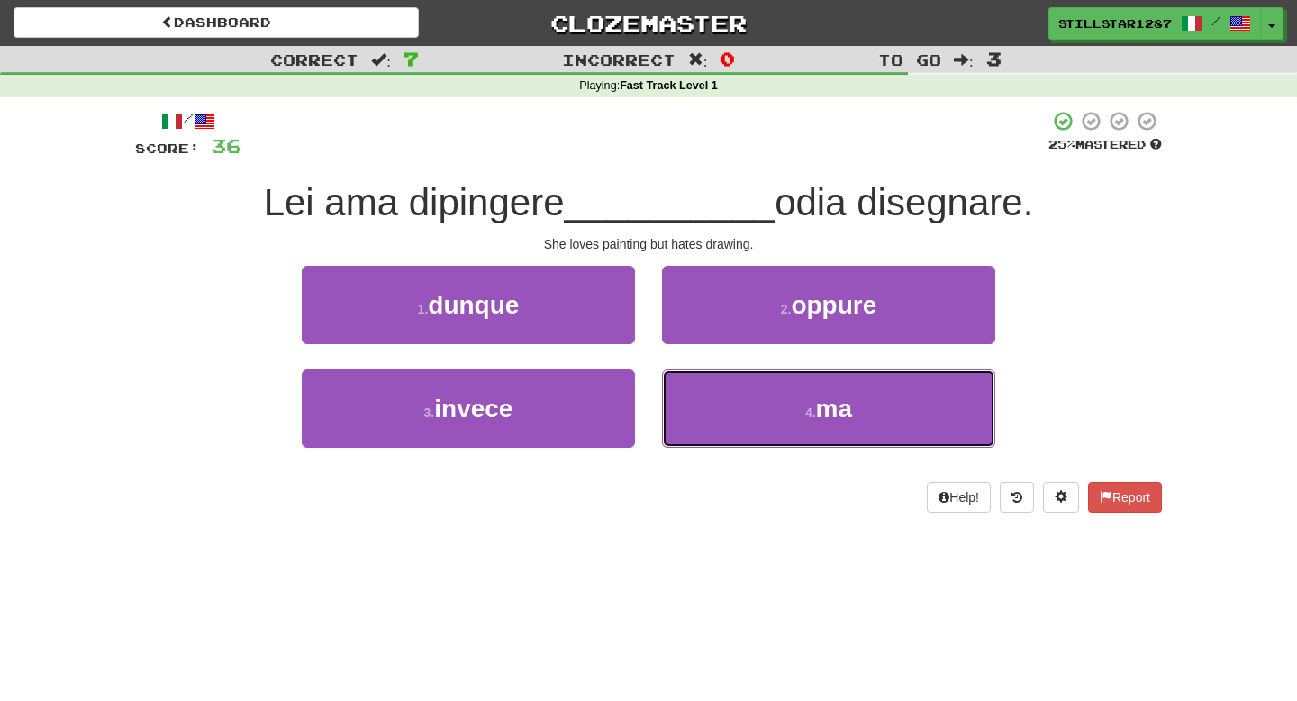
click at [779, 410] on button "4 . ma" at bounding box center [828, 408] width 333 height 78
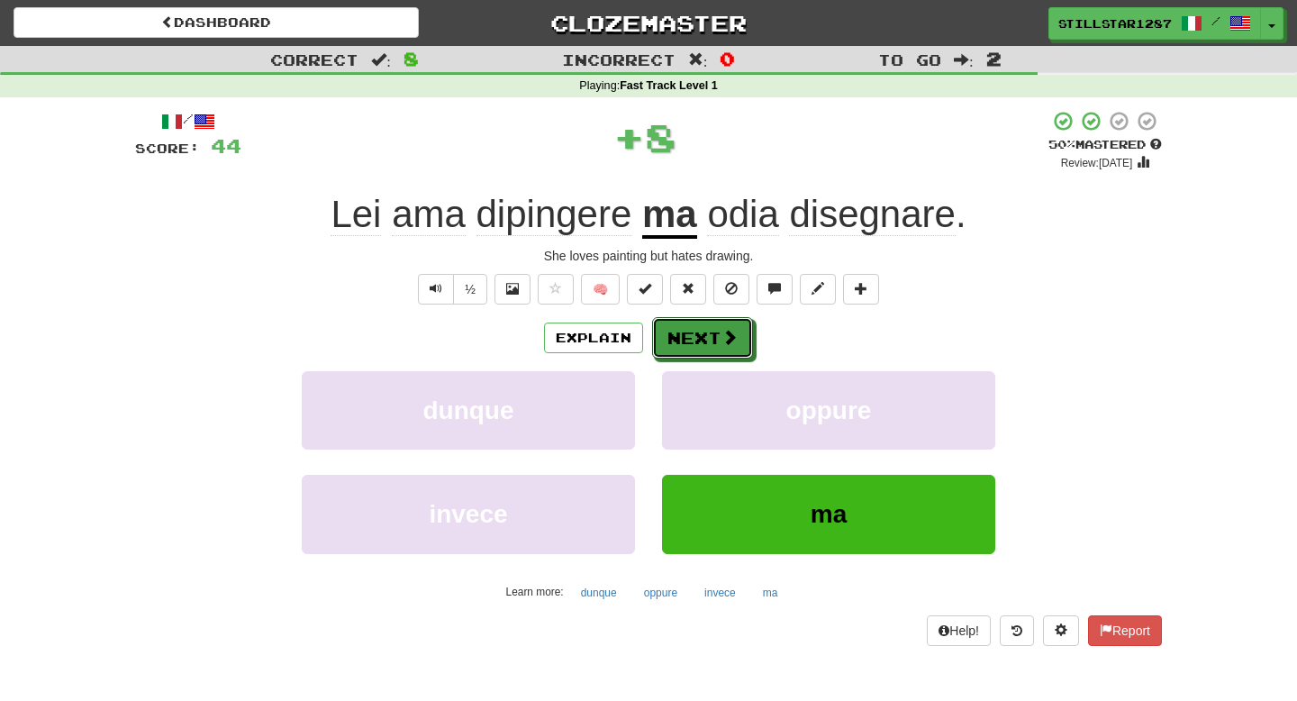
click at [691, 337] on button "Next" at bounding box center [702, 337] width 101 height 41
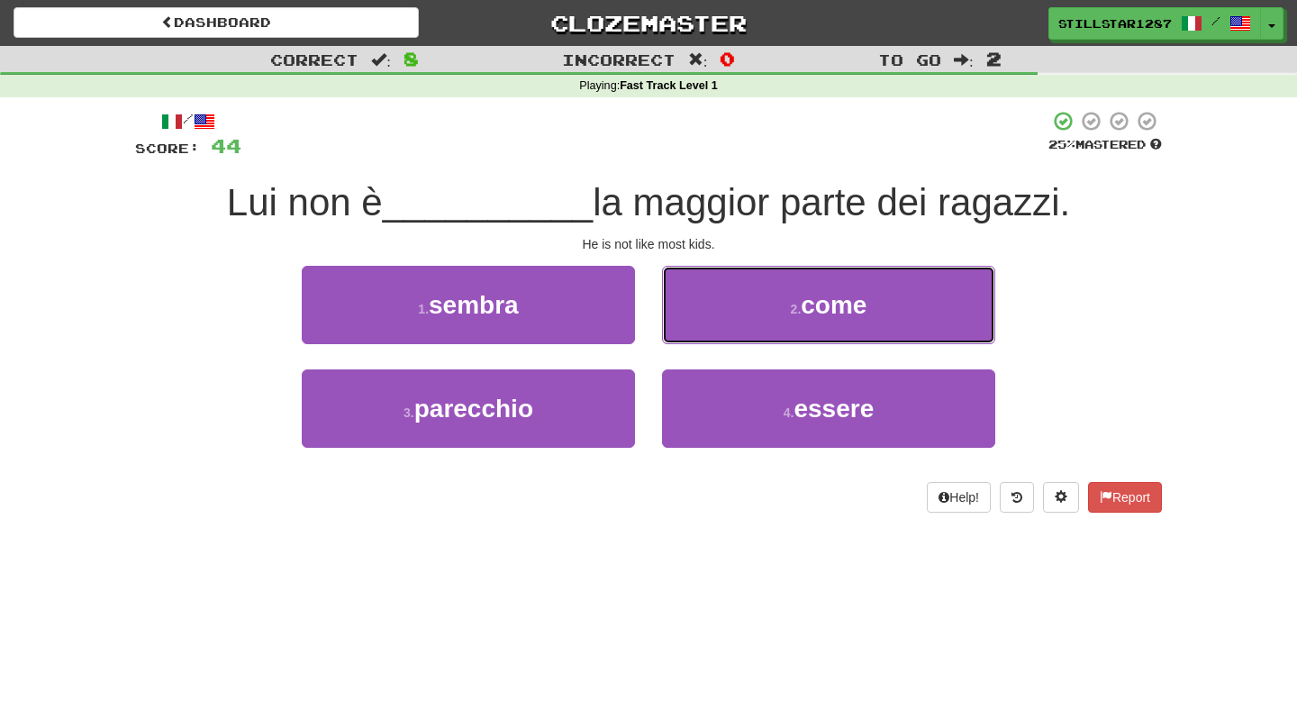
click at [686, 312] on button "2 . come" at bounding box center [828, 305] width 333 height 78
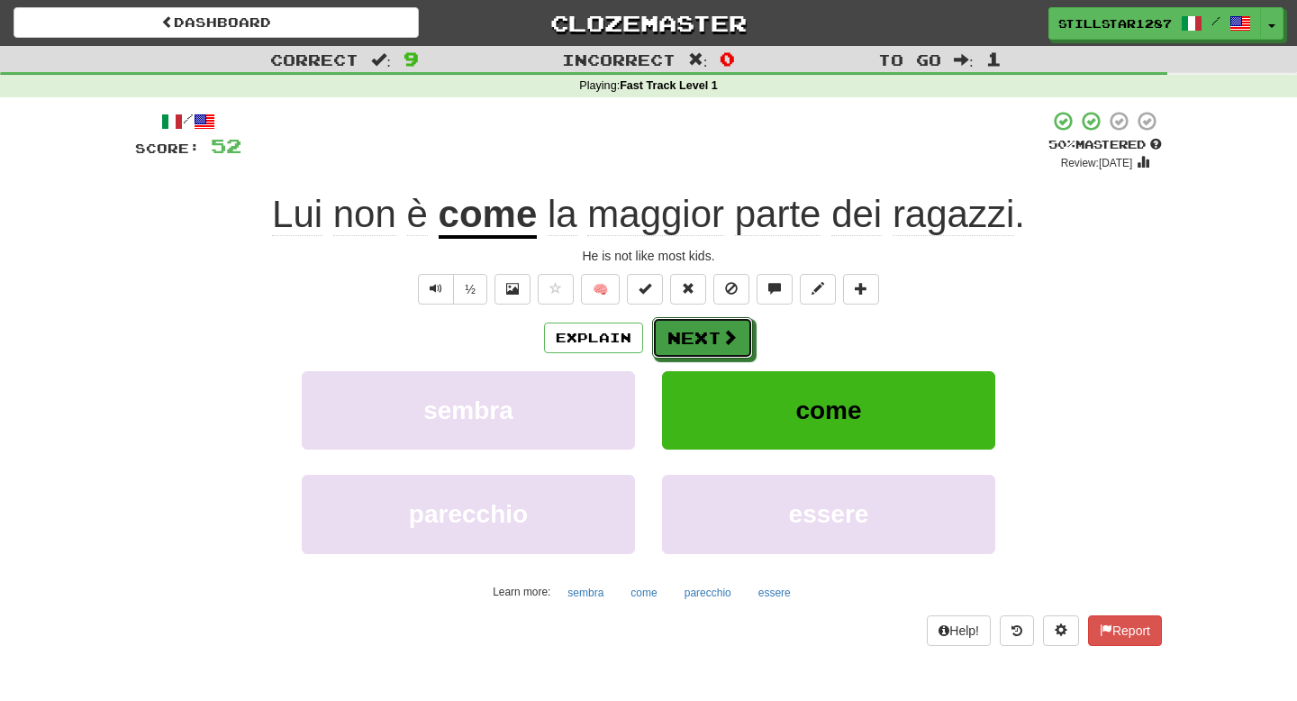
click at [705, 350] on button "Next" at bounding box center [702, 337] width 101 height 41
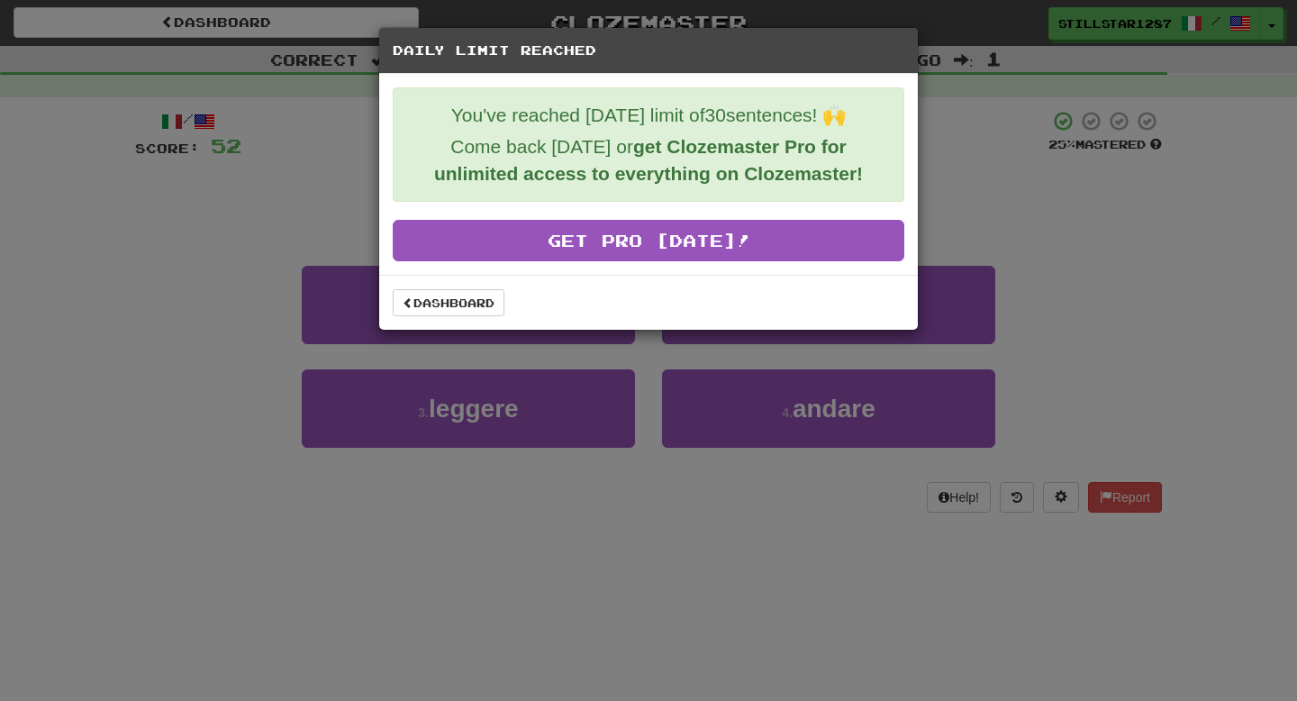
drag, startPoint x: 711, startPoint y: 339, endPoint x: 1077, endPoint y: 159, distance: 407.5
click at [1077, 159] on div "Daily Limit Reached You've reached [DATE] limit of 30 sentences! 🙌 Come back [D…" at bounding box center [648, 350] width 1297 height 701
click at [481, 300] on link "Dashboard" at bounding box center [449, 302] width 112 height 27
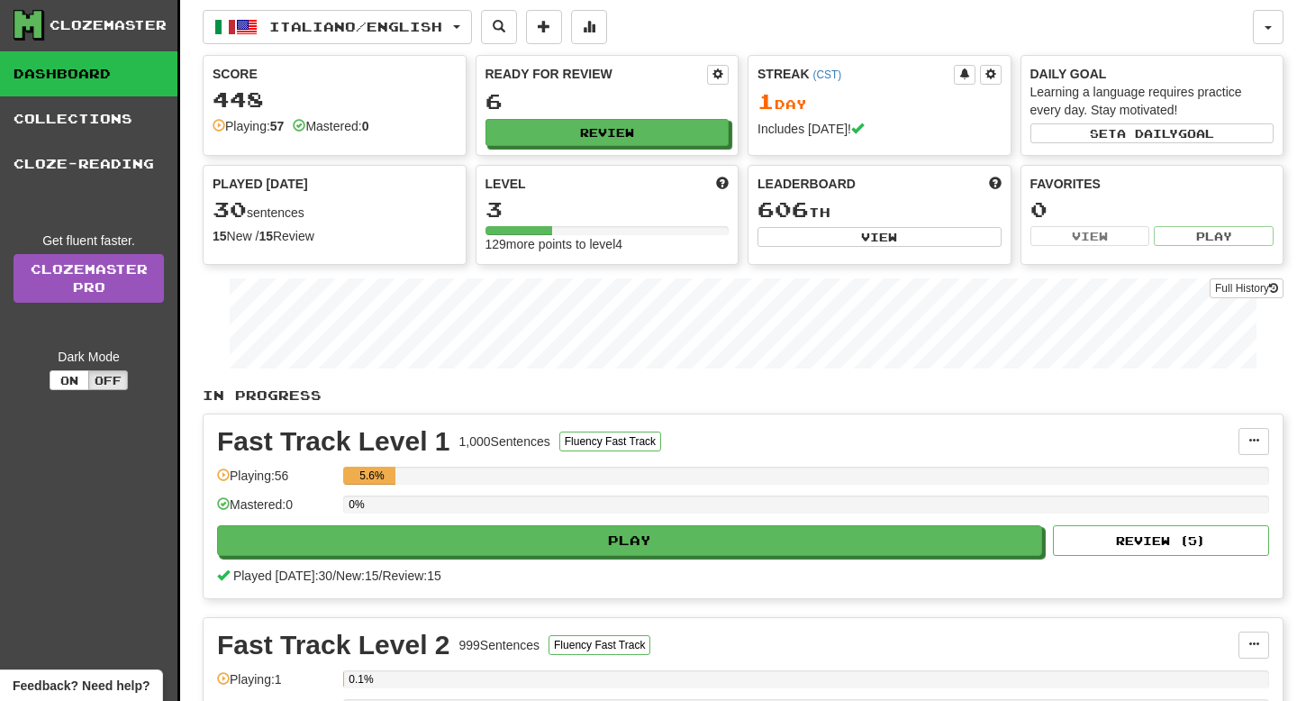
scroll to position [54, 0]
